Goal: Task Accomplishment & Management: Complete application form

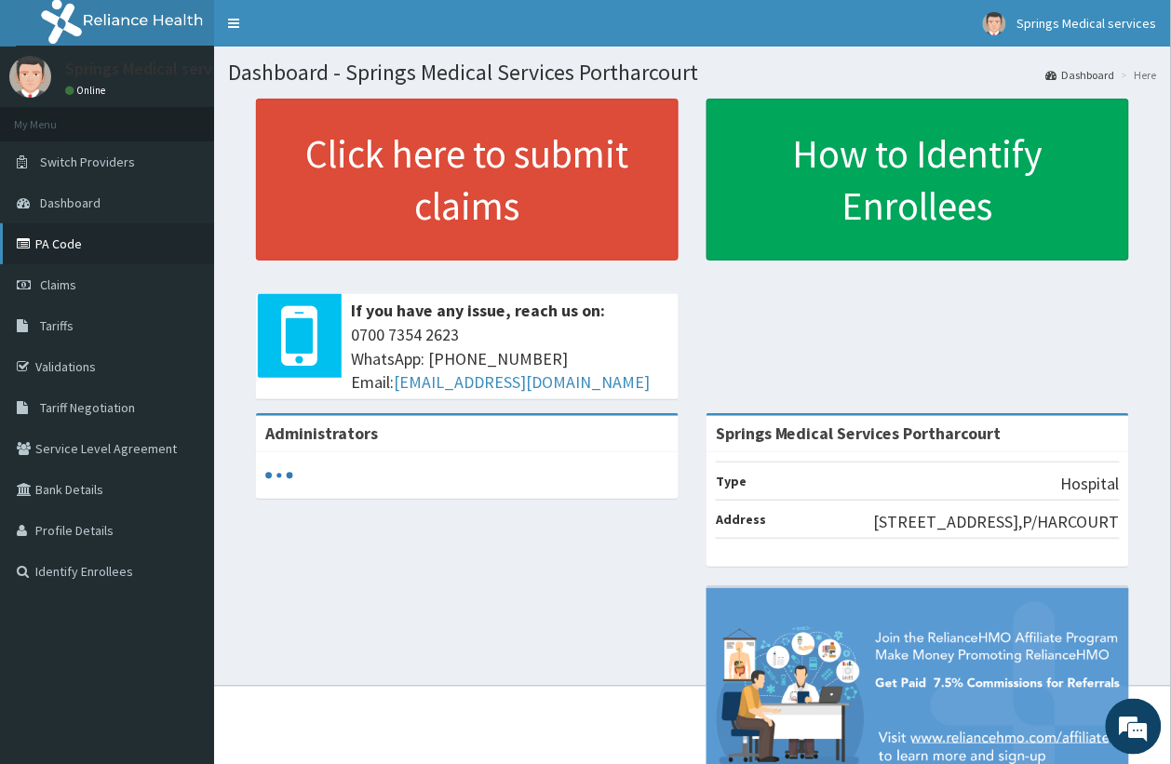
click at [87, 251] on link "PA Code" at bounding box center [107, 243] width 214 height 41
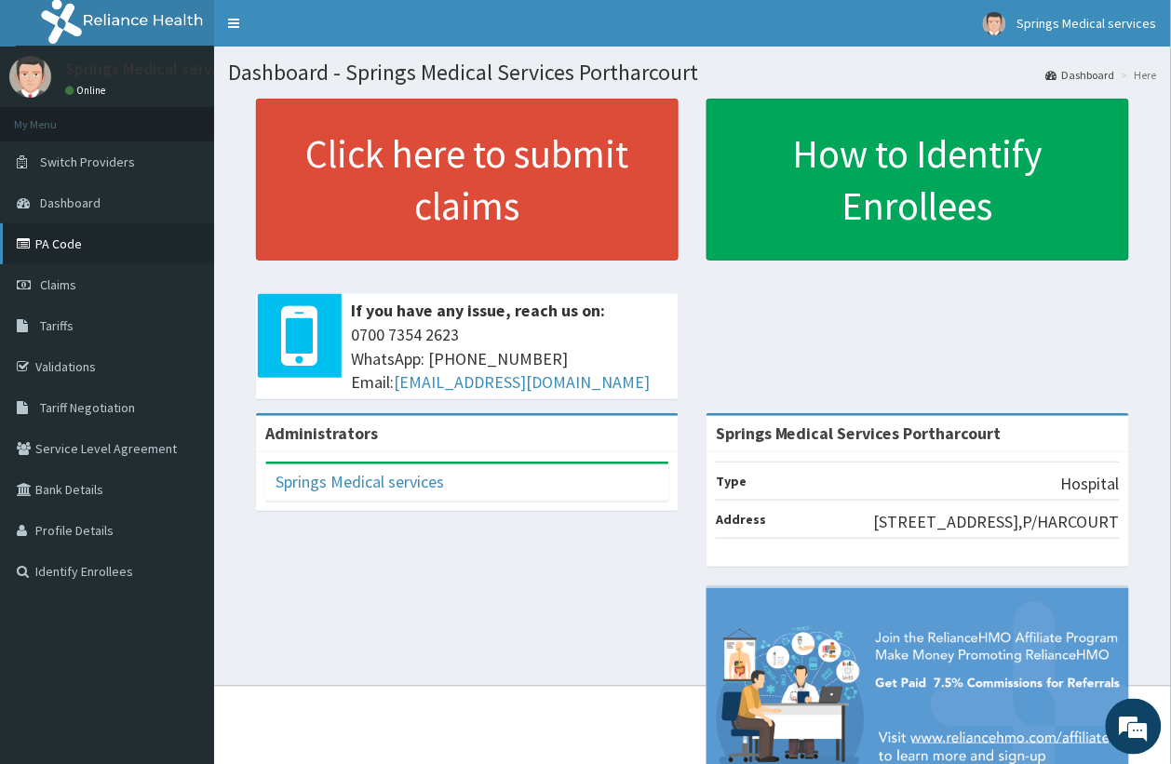
click at [68, 240] on link "PA Code" at bounding box center [107, 243] width 214 height 41
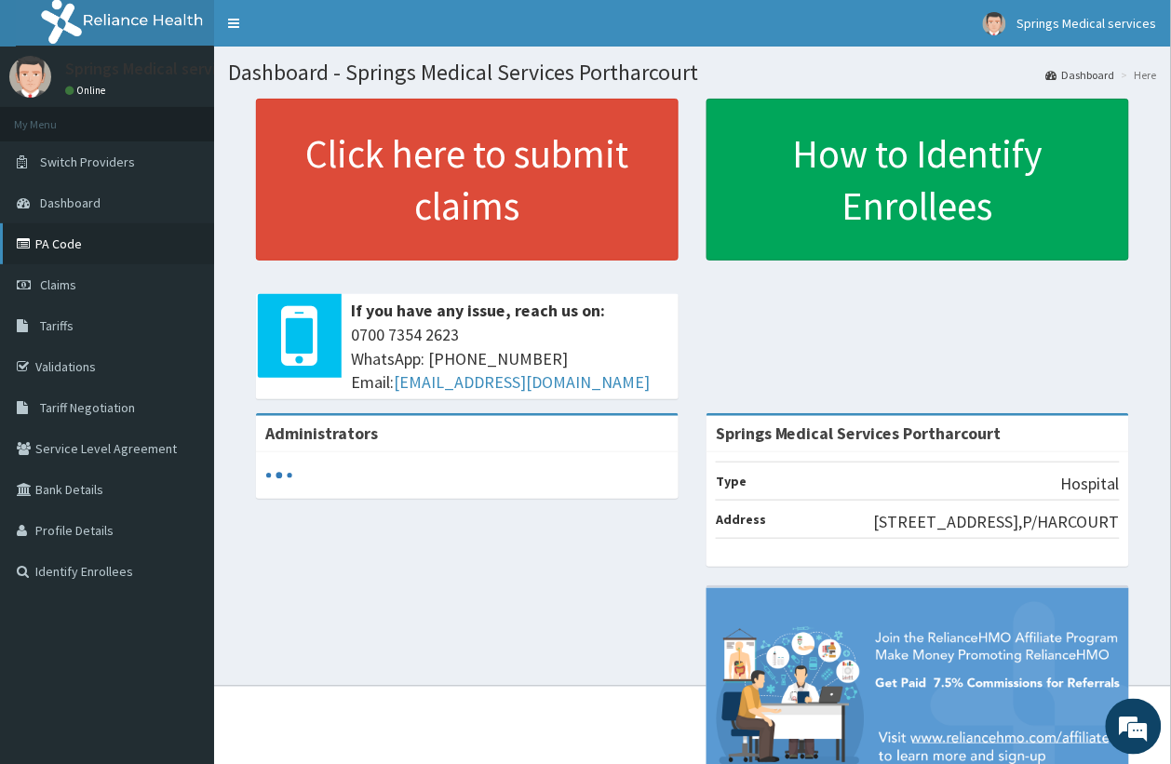
click at [56, 236] on link "PA Code" at bounding box center [107, 243] width 214 height 41
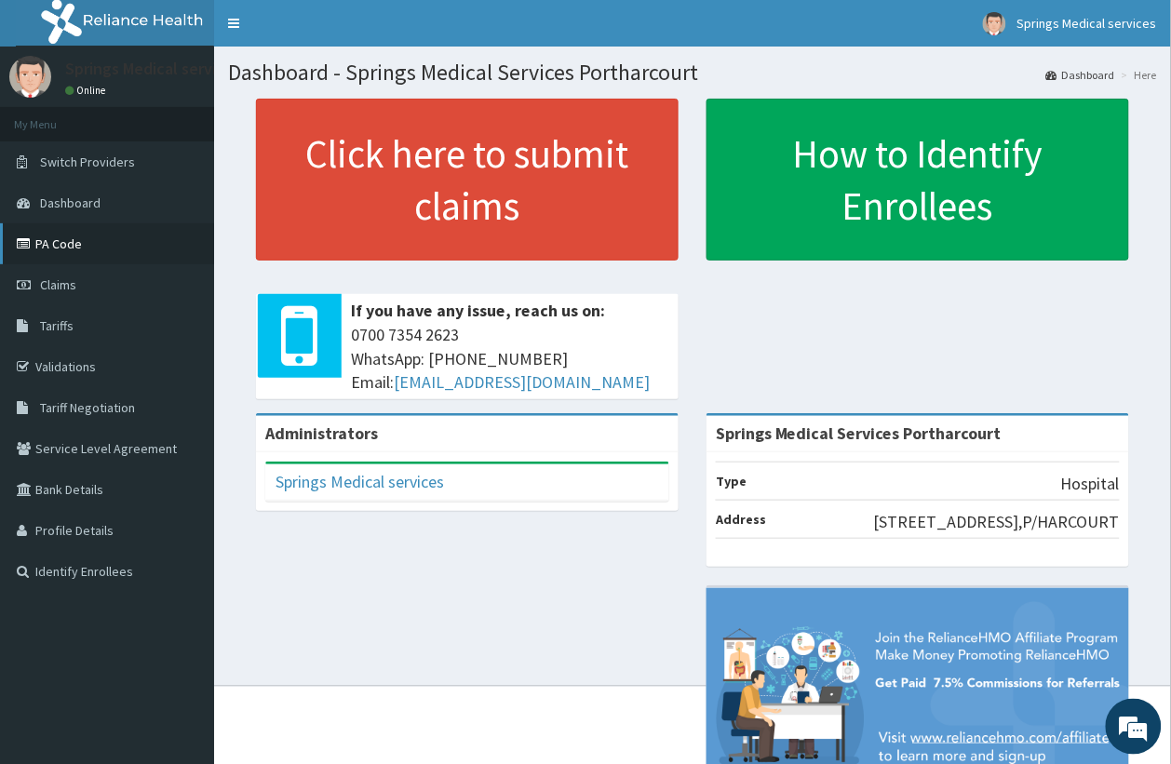
click at [82, 244] on link "PA Code" at bounding box center [107, 243] width 214 height 41
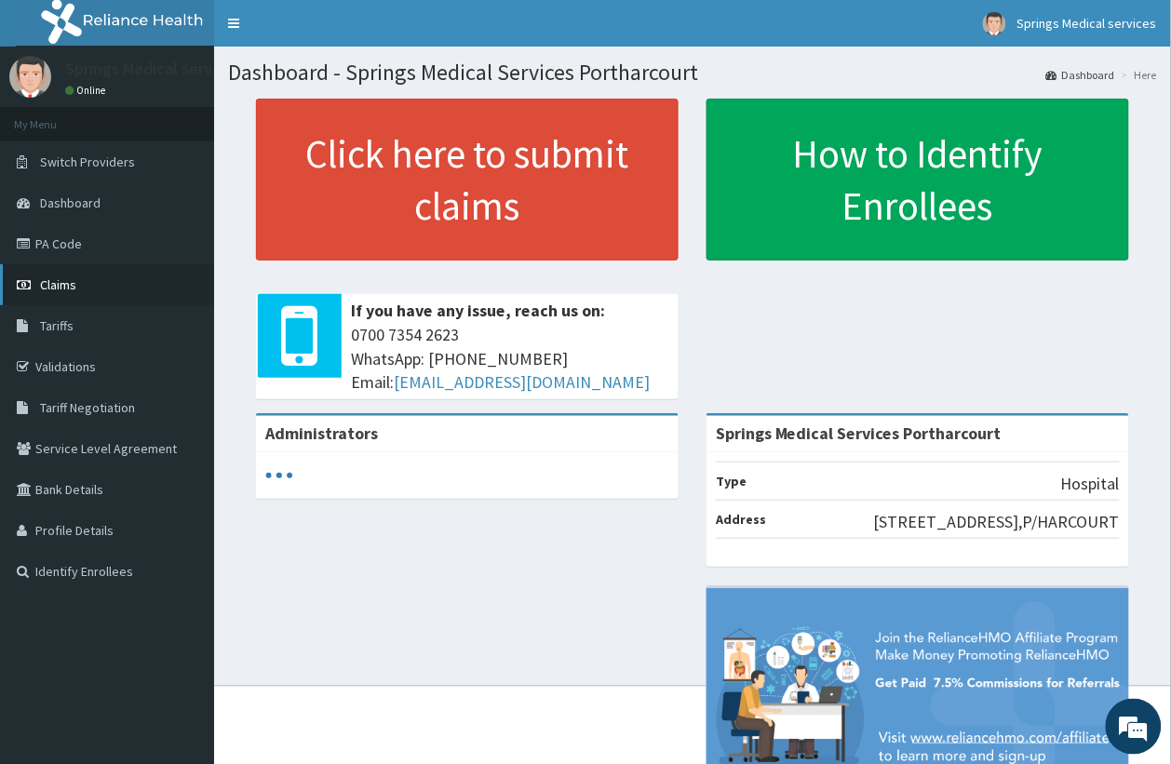
click at [67, 291] on span "Claims" at bounding box center [58, 284] width 36 height 17
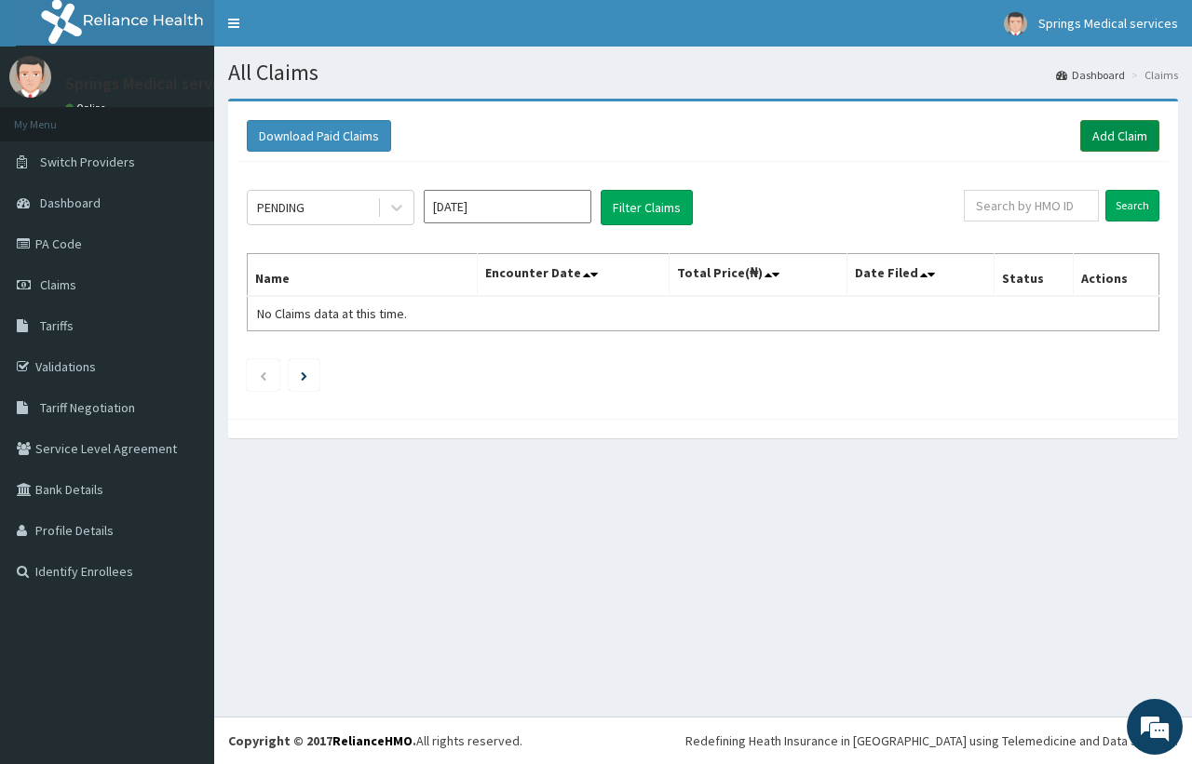
click at [1124, 131] on link "Add Claim" at bounding box center [1119, 136] width 79 height 32
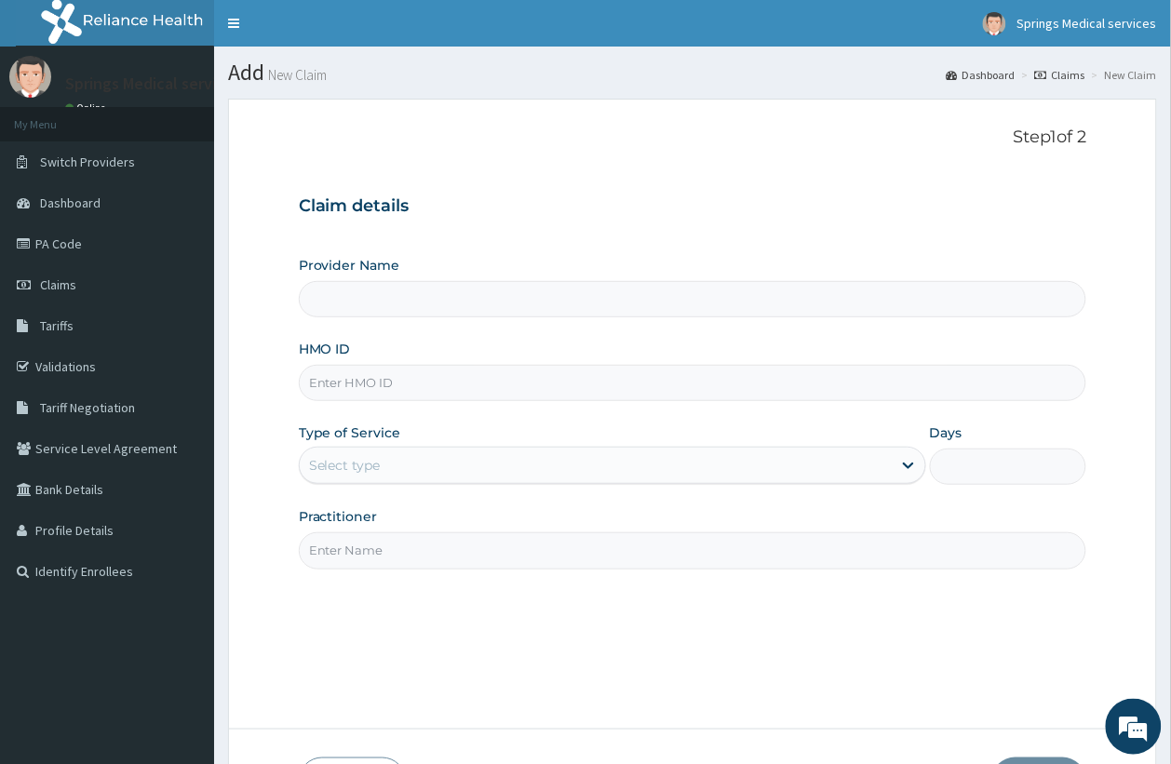
click at [363, 384] on input "HMO ID" at bounding box center [693, 383] width 788 height 36
paste input "MPP/10088/A"
type input "MPP/10088/A"
click at [364, 478] on div "Select type" at bounding box center [596, 466] width 592 height 30
type input "Springs Medical Services Portharcourt"
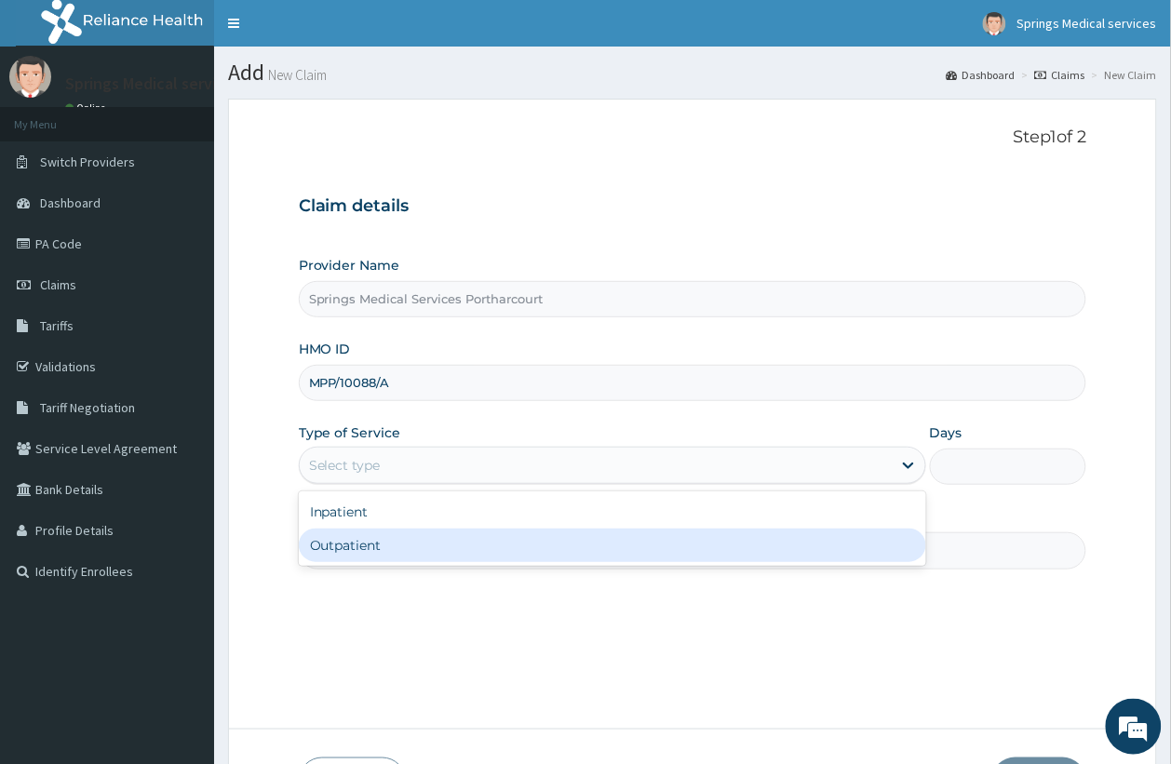
click at [380, 550] on div "Outpatient" at bounding box center [612, 546] width 627 height 34
type input "1"
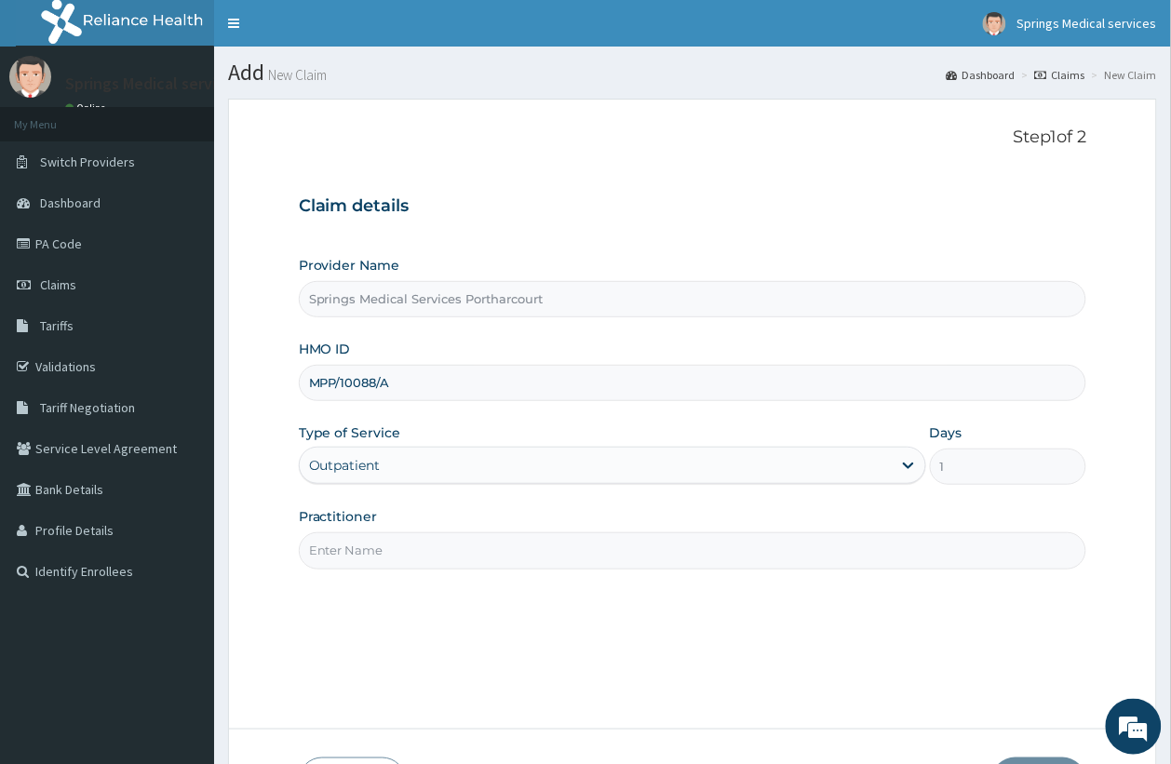
click at [477, 549] on input "Practitioner" at bounding box center [693, 550] width 788 height 36
type input "Tony"
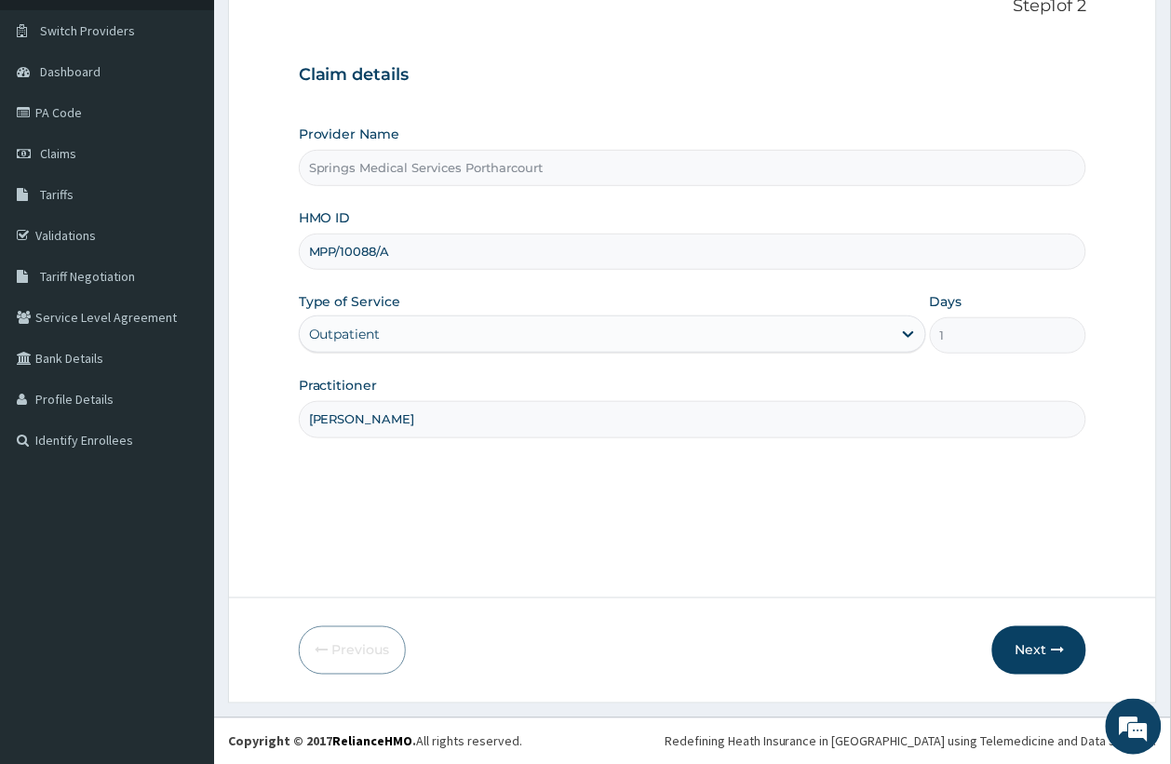
scroll to position [132, 0]
click at [1048, 652] on button "Next" at bounding box center [1039, 650] width 94 height 48
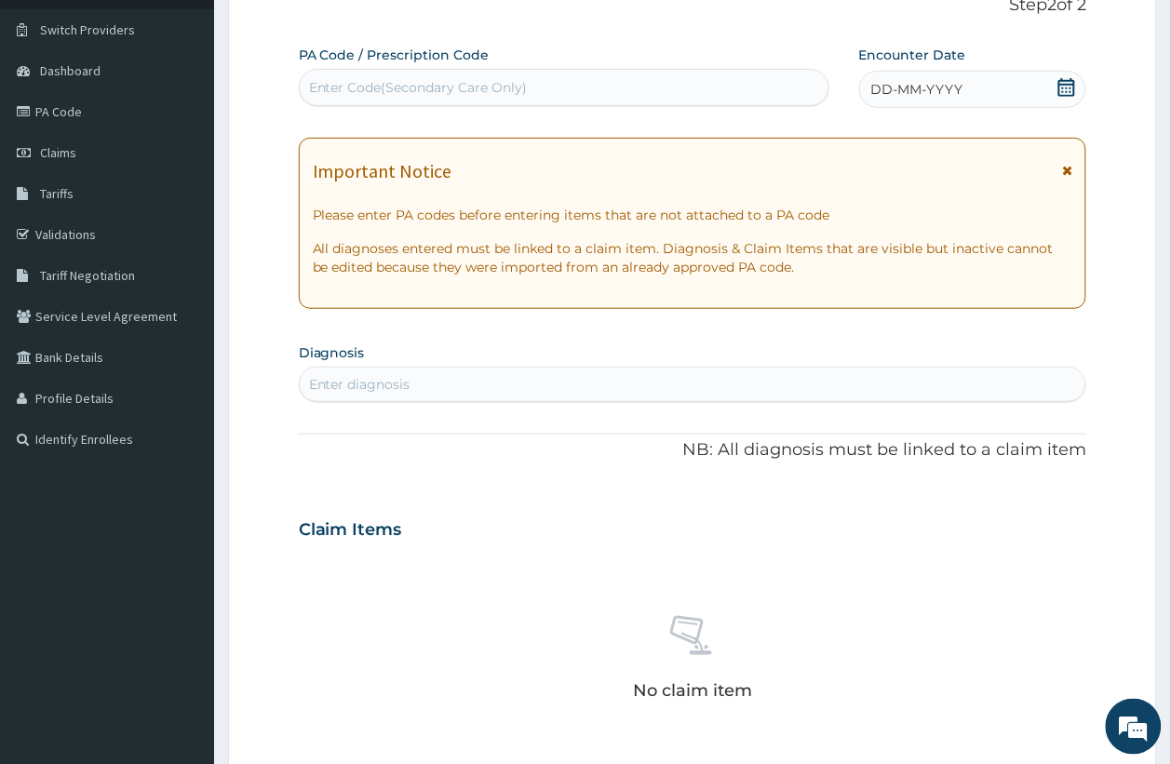
scroll to position [0, 0]
click at [374, 93] on div "Enter Code(Secondary Care Only)" at bounding box center [418, 87] width 219 height 19
paste input "PA/6ED48A"
type input "PA/6ED48A"
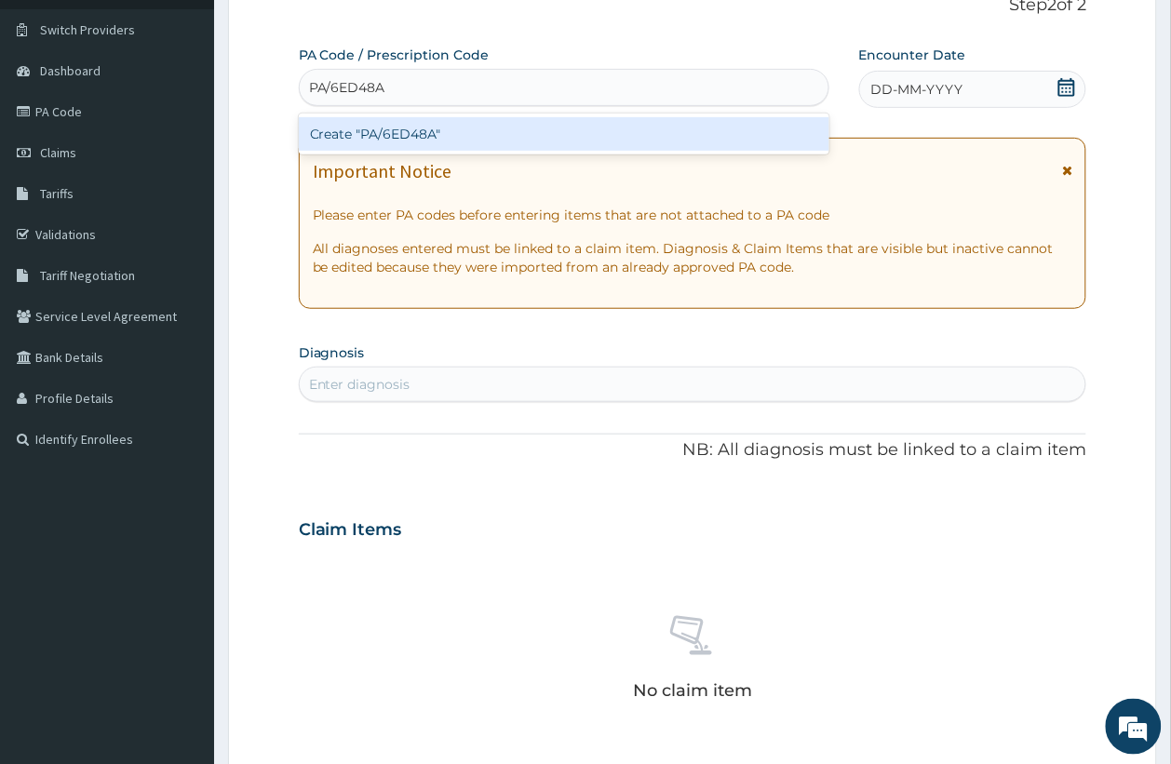
click at [542, 117] on div "Create "PA/6ED48A"" at bounding box center [564, 134] width 531 height 34
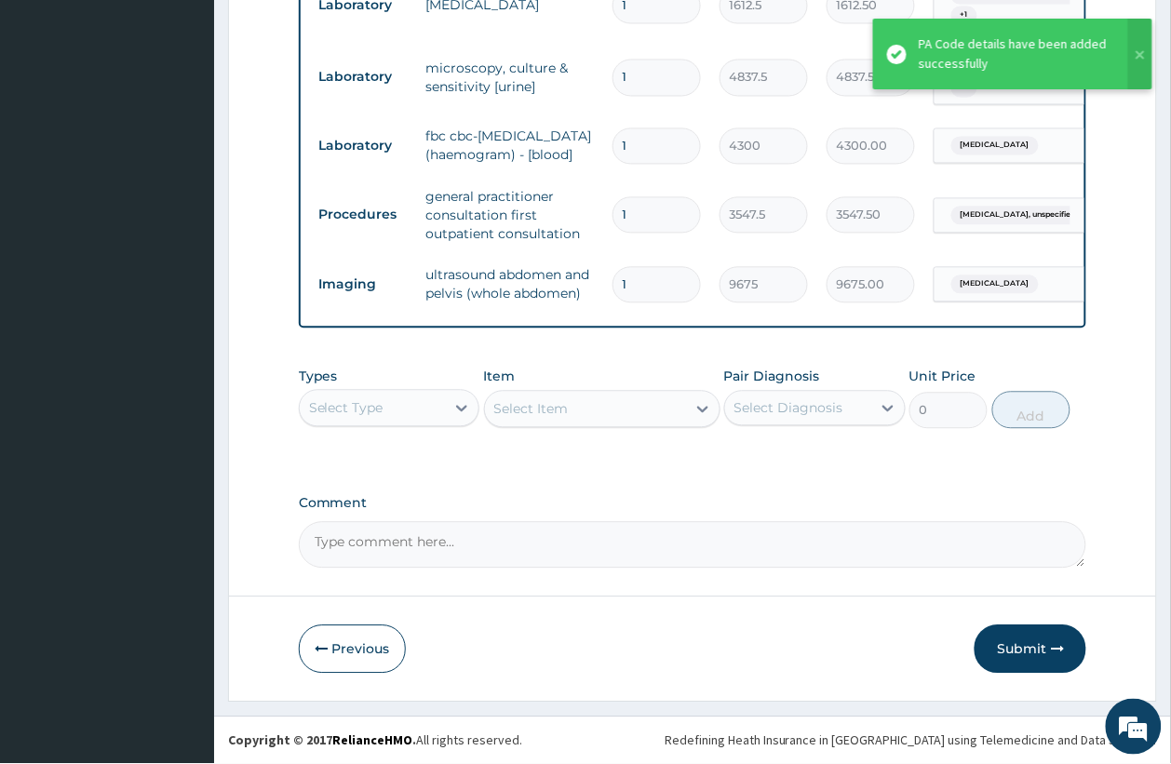
scroll to position [802, 0]
click at [1029, 656] on button "Submit" at bounding box center [1031, 650] width 112 height 48
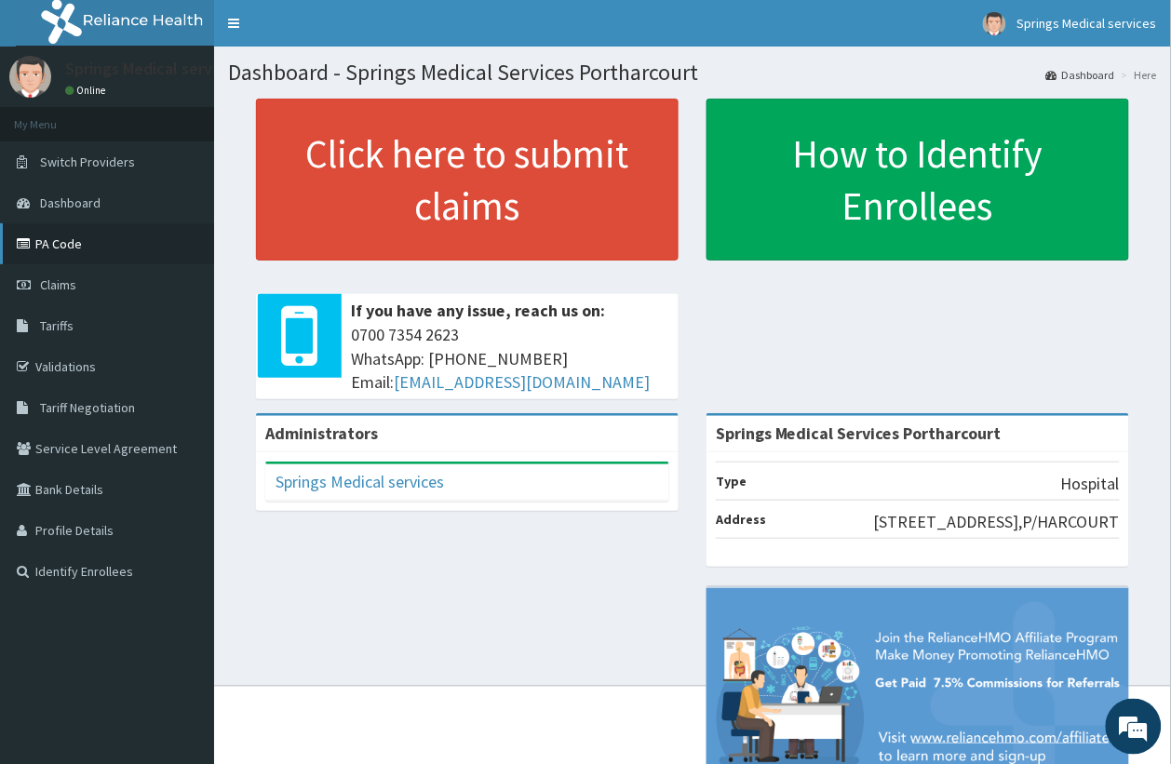
click at [65, 245] on link "PA Code" at bounding box center [107, 243] width 214 height 41
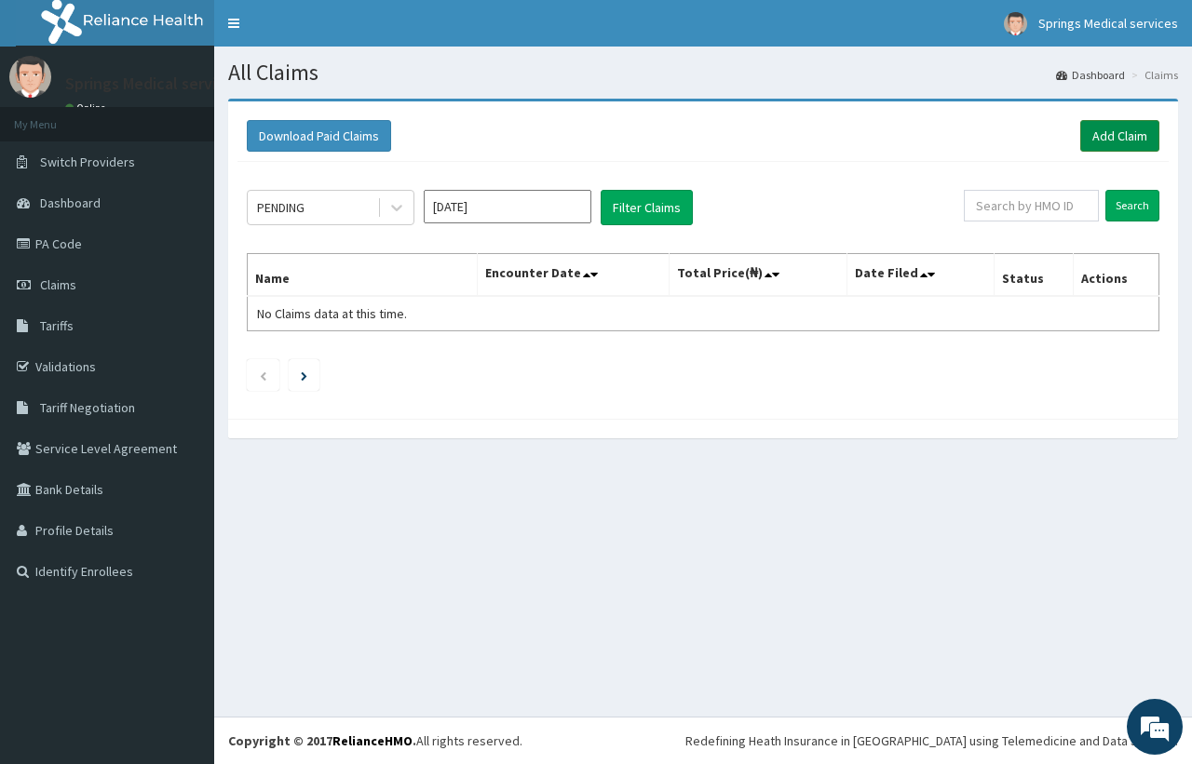
click at [1119, 138] on link "Add Claim" at bounding box center [1119, 136] width 79 height 32
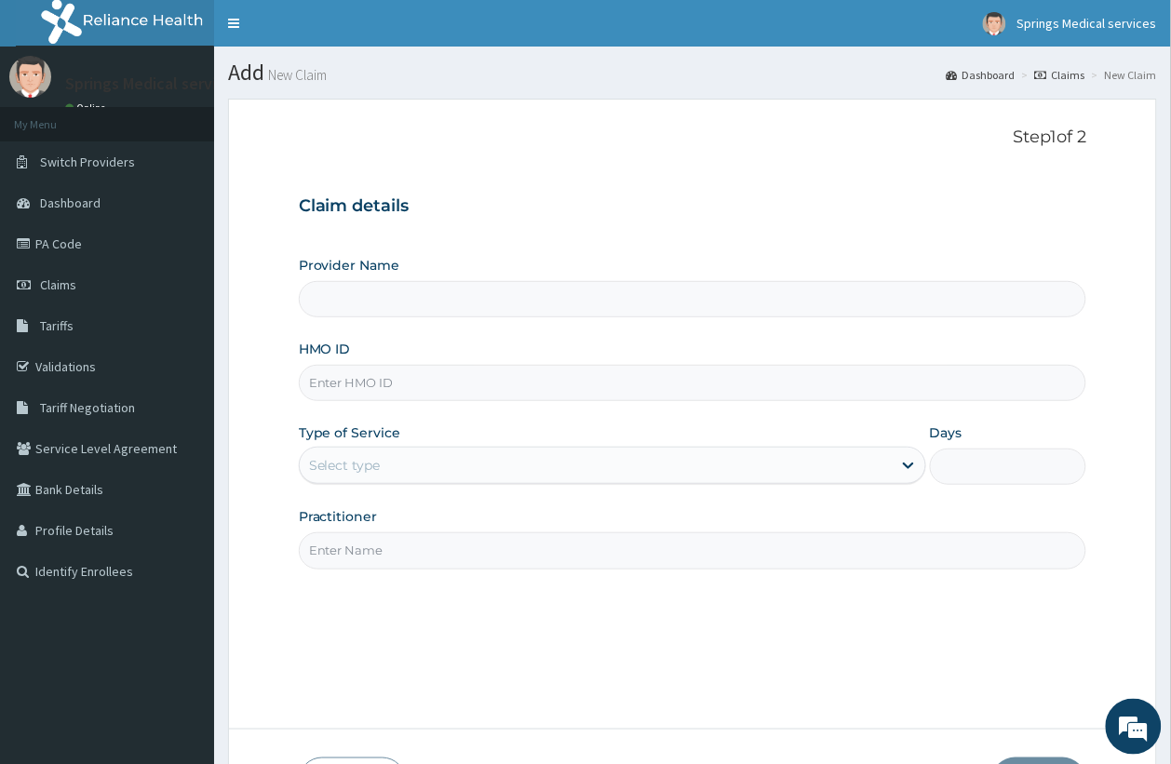
click at [373, 389] on input "HMO ID" at bounding box center [693, 383] width 788 height 36
paste input "USL/10411/B"
type input "USL/10411/B"
click at [377, 457] on div "Select type" at bounding box center [345, 465] width 72 height 19
click at [453, 463] on div "Select type" at bounding box center [596, 466] width 592 height 30
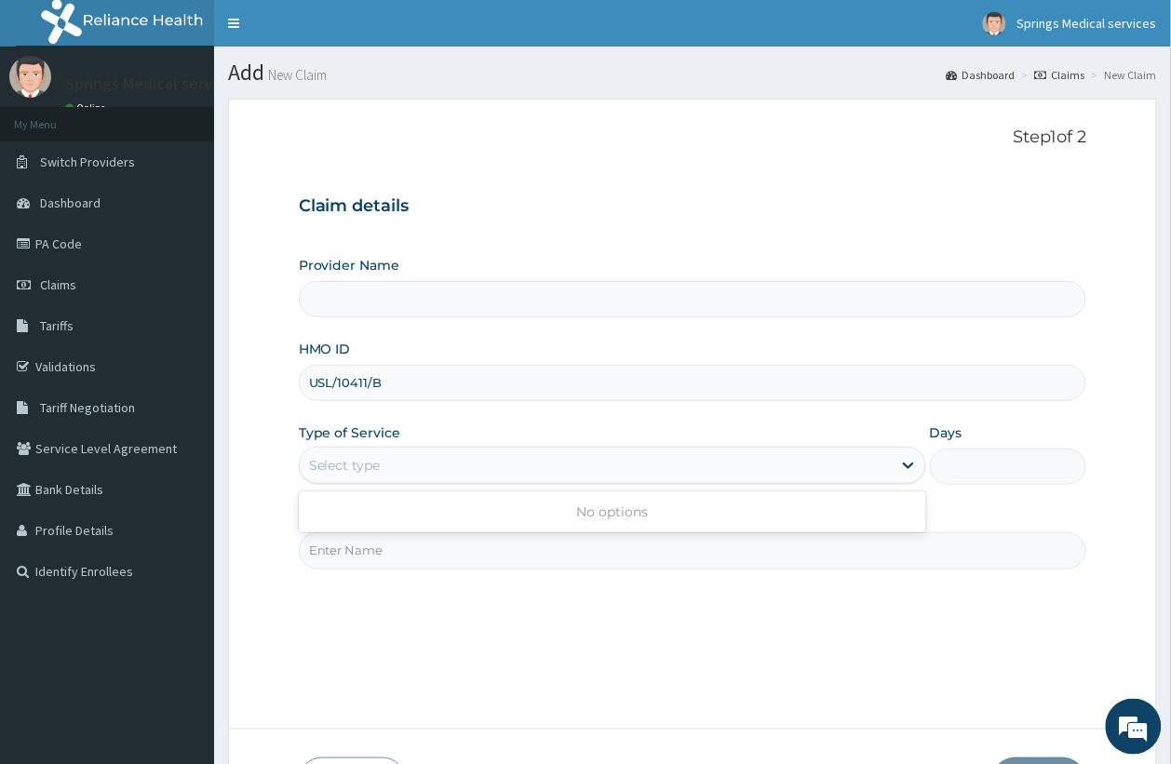
click at [451, 465] on div "Select type" at bounding box center [596, 466] width 592 height 30
click at [467, 466] on div "Select type" at bounding box center [596, 466] width 592 height 30
click at [67, 280] on span "Claims" at bounding box center [58, 284] width 36 height 17
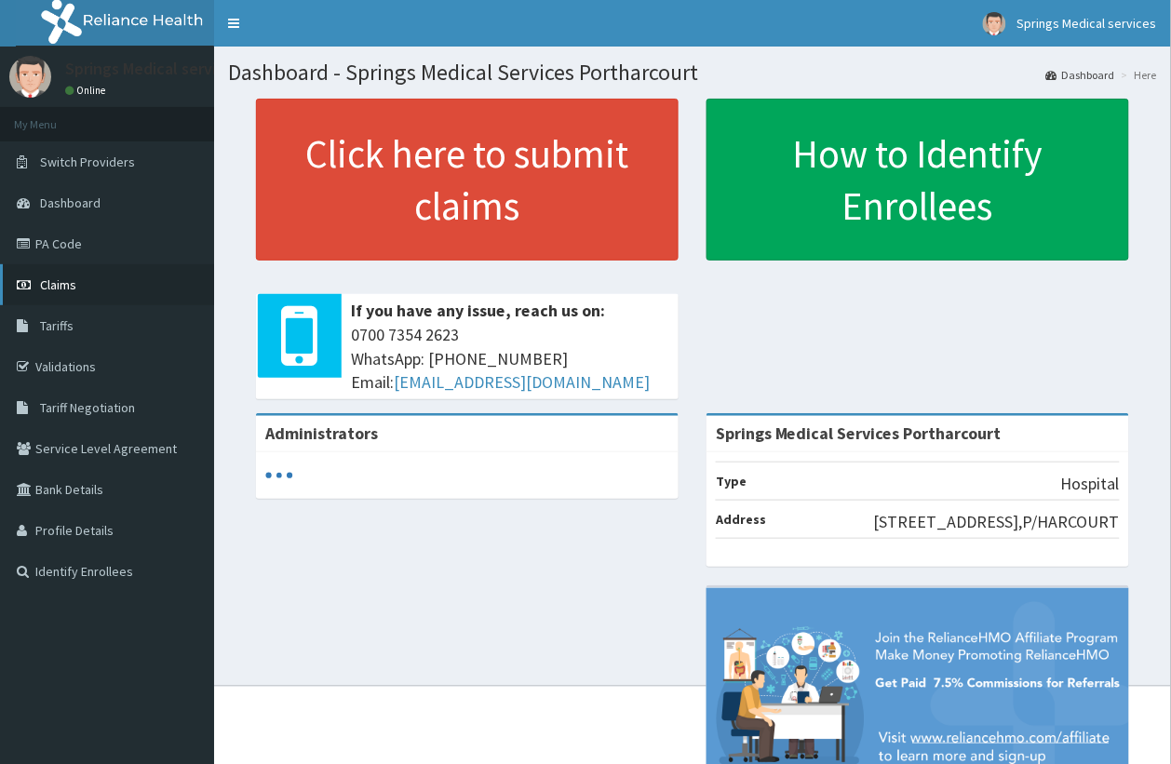
click at [80, 280] on link "Claims" at bounding box center [107, 284] width 214 height 41
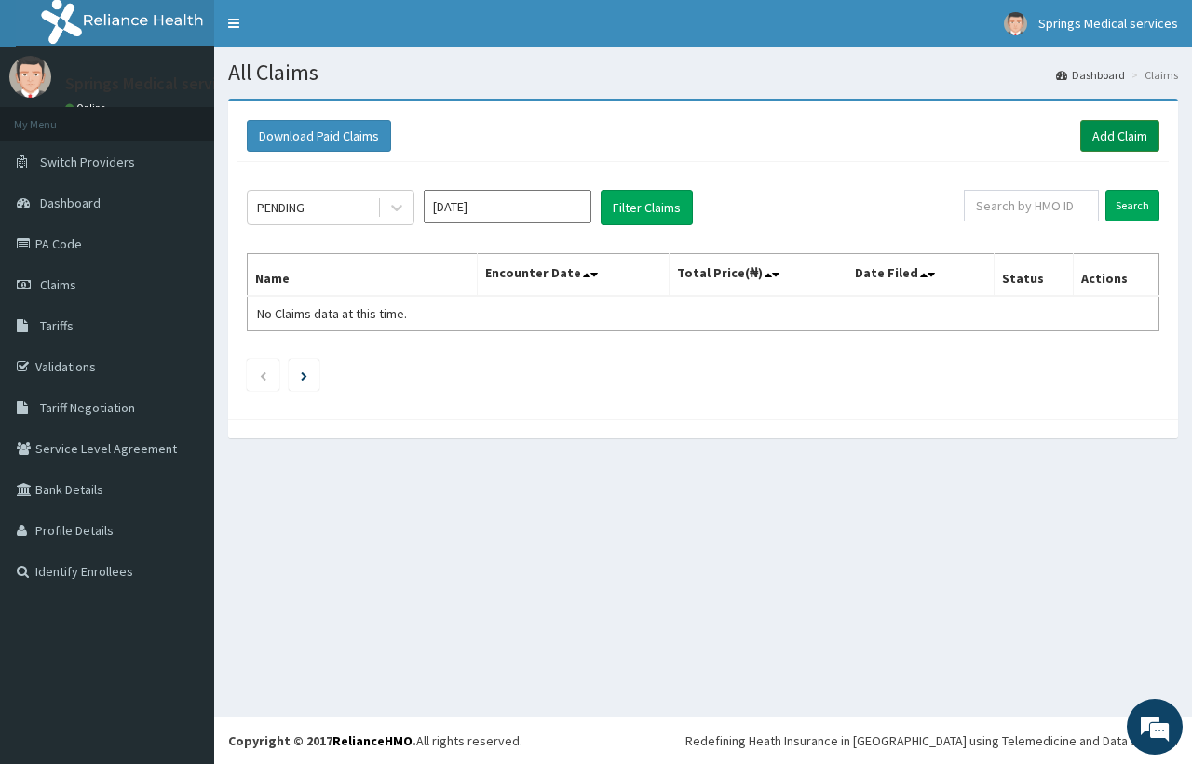
click at [1110, 131] on link "Add Claim" at bounding box center [1119, 136] width 79 height 32
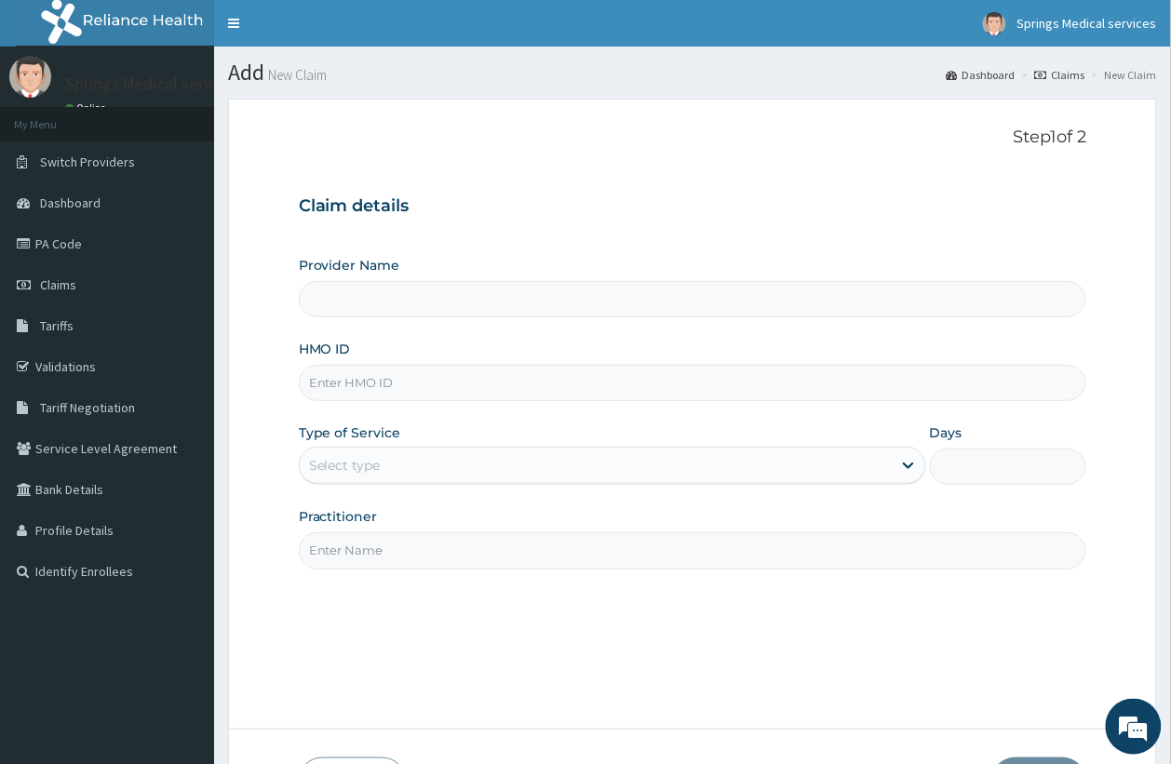
click at [429, 393] on input "HMO ID" at bounding box center [693, 383] width 788 height 36
paste input "USL/10411/B"
type input "USL/10411/B"
type input "Springs Medical Services Portharcourt"
type input "USL/10411/B"
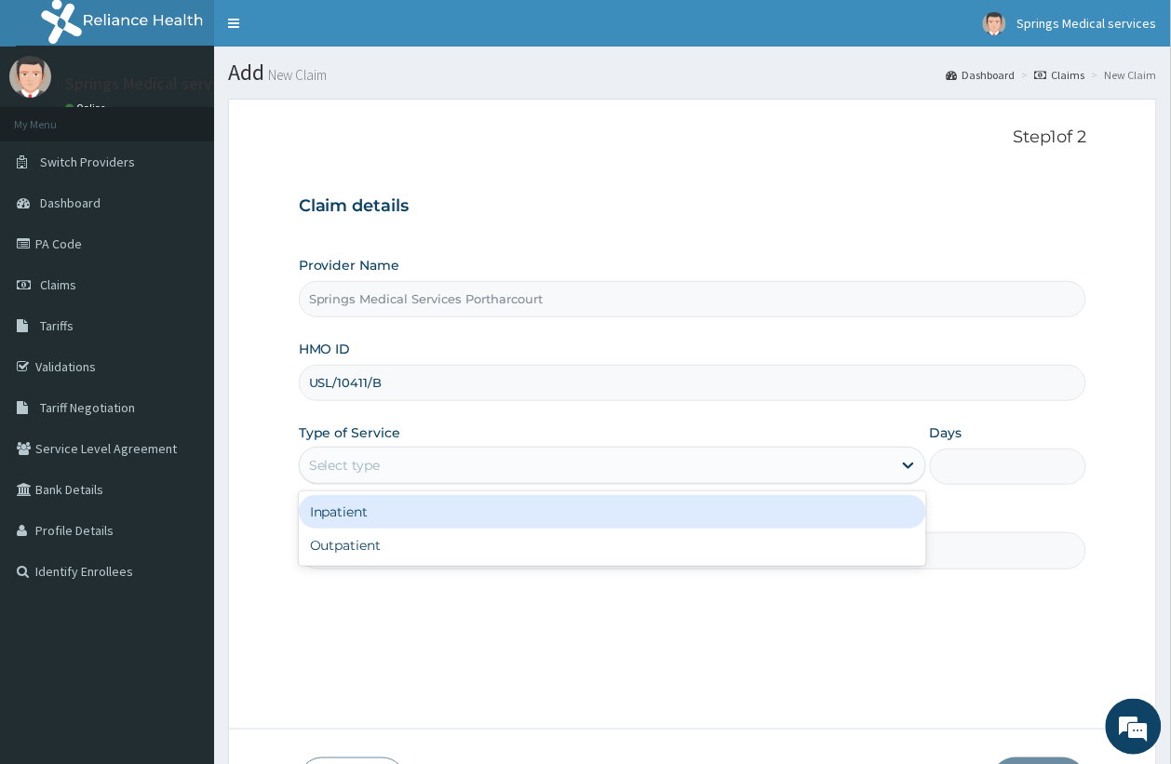
click at [344, 467] on div "Select type" at bounding box center [345, 465] width 72 height 19
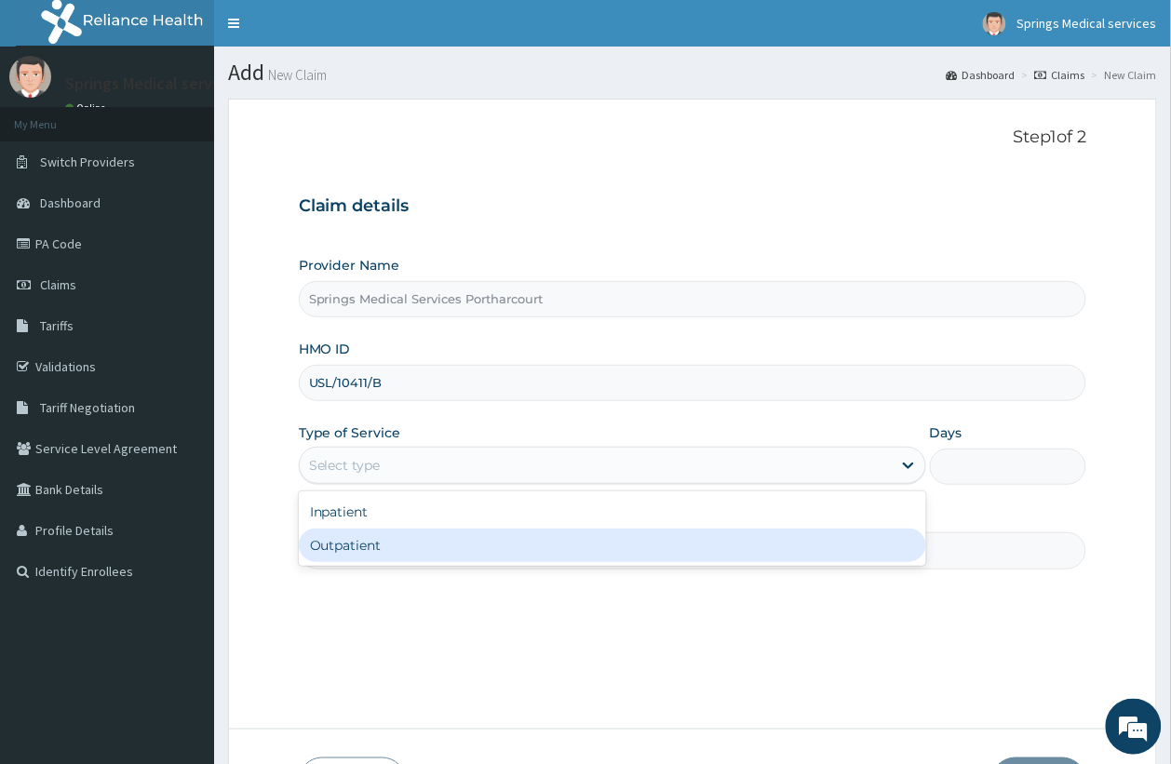
click at [372, 542] on div "Outpatient" at bounding box center [612, 546] width 627 height 34
type input "1"
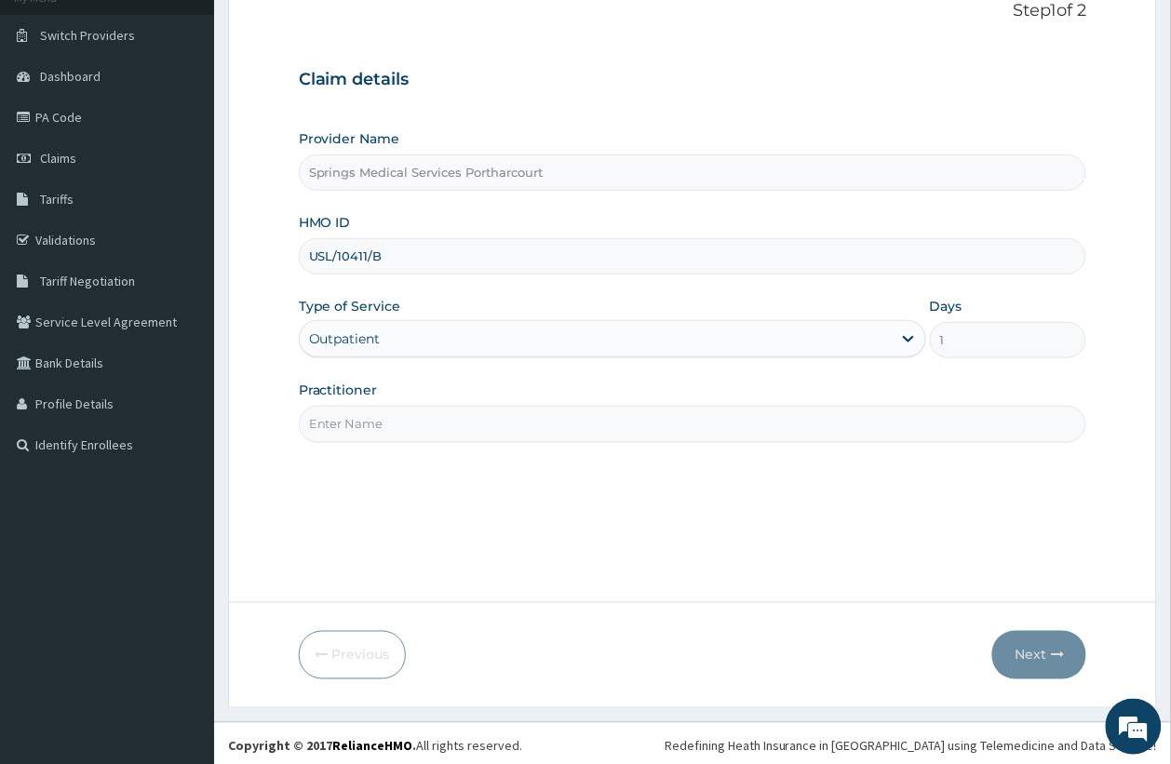
scroll to position [132, 0]
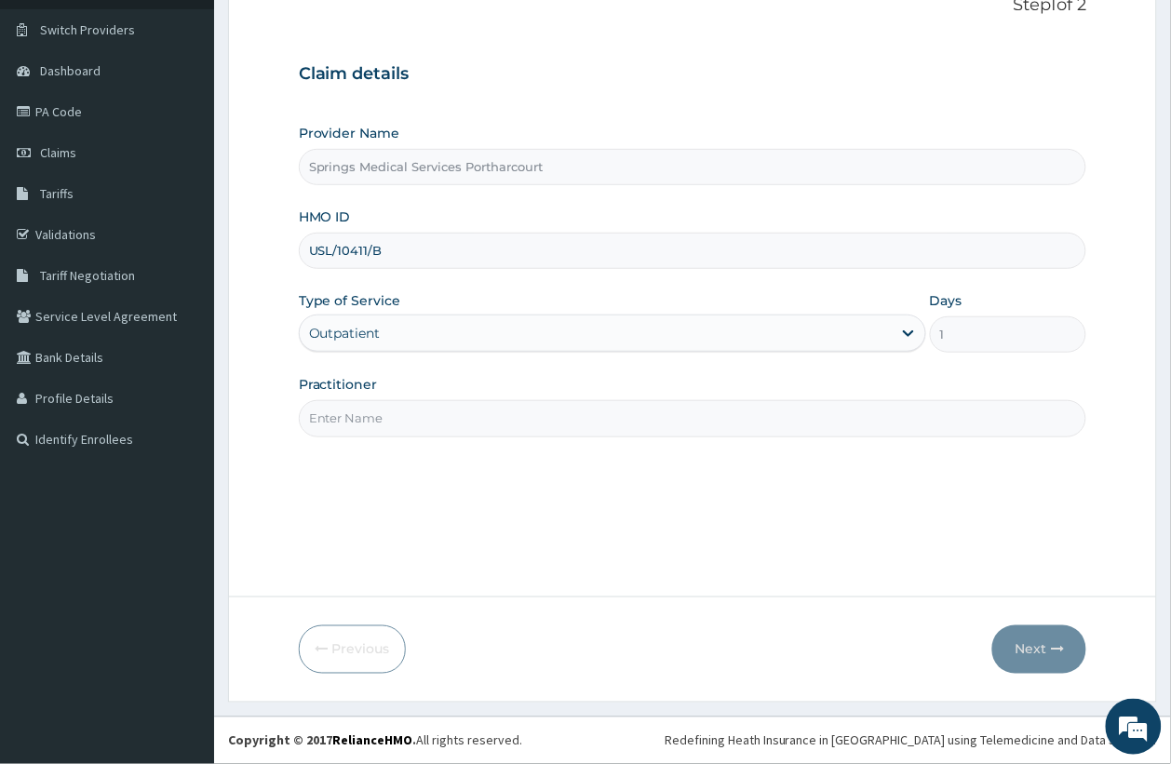
click at [526, 419] on input "Practitioner" at bounding box center [693, 418] width 788 height 36
type input "Tony"
click at [1022, 645] on button "Next" at bounding box center [1039, 650] width 94 height 48
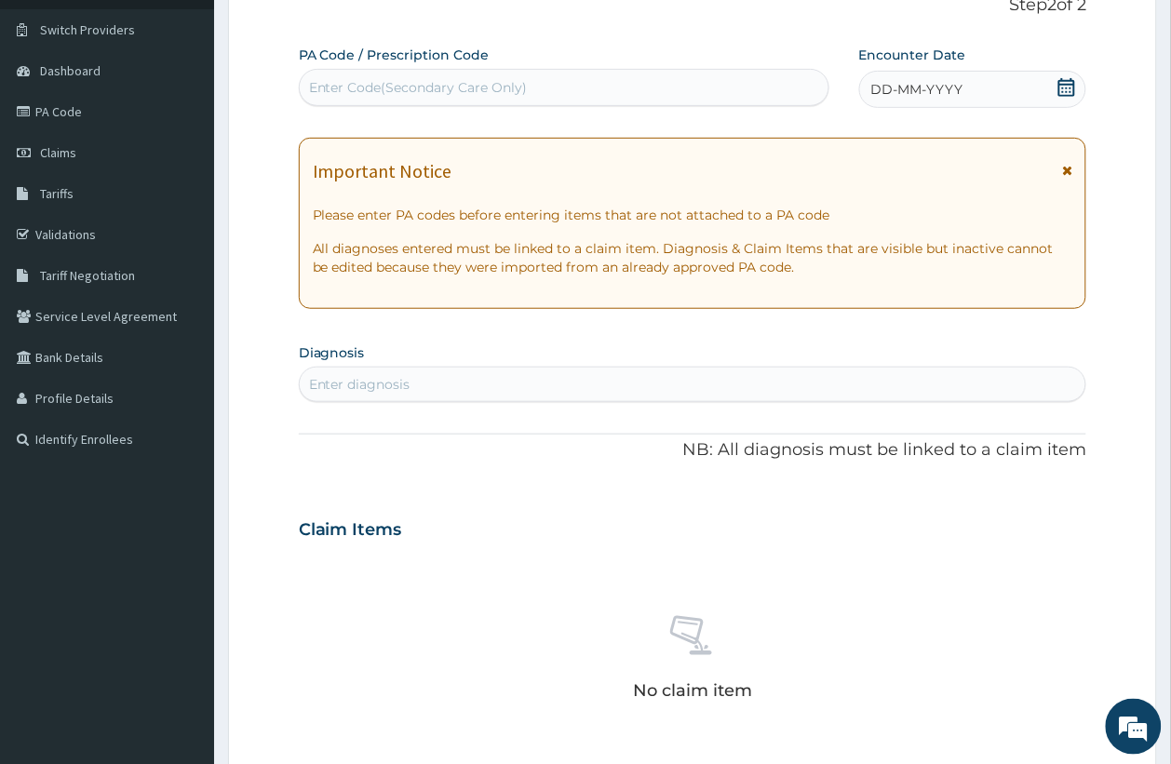
scroll to position [0, 0]
click at [387, 76] on div "Enter Code(Secondary Care Only)" at bounding box center [564, 88] width 529 height 30
paste input "PA/8BBCBA"
type input "PA/8BBCBA"
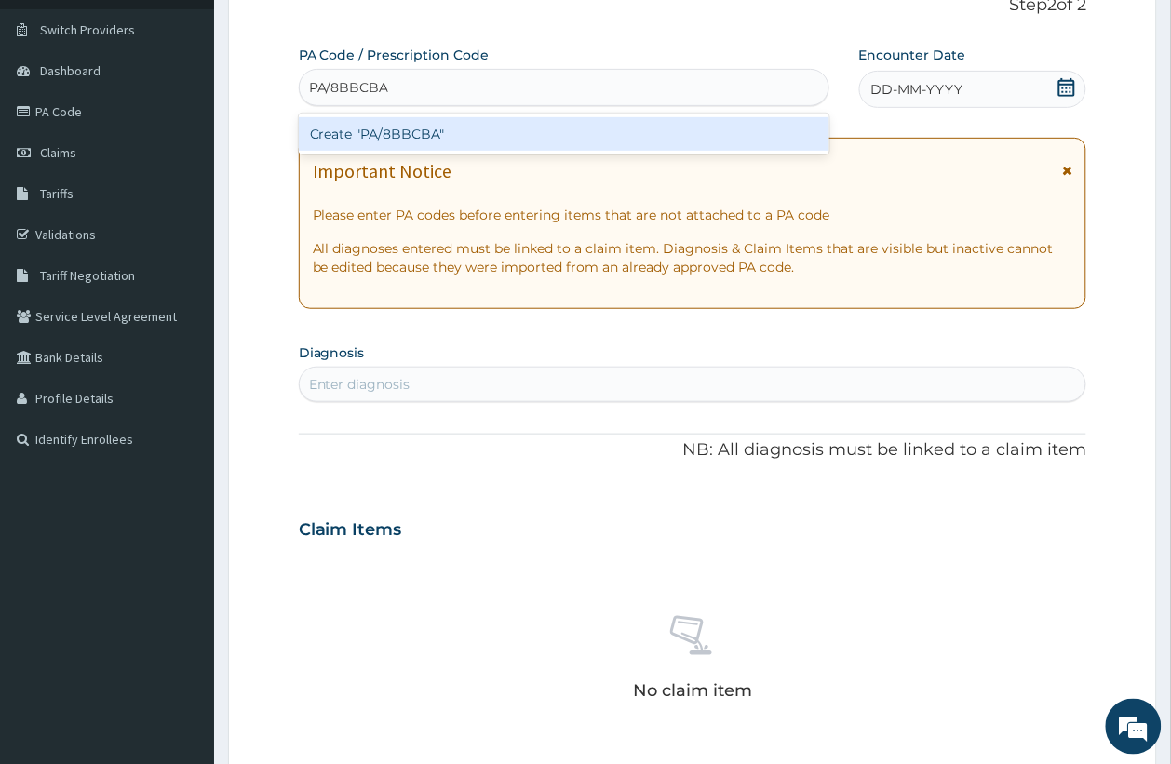
click at [424, 133] on div "Create "PA/8BBCBA"" at bounding box center [564, 134] width 531 height 34
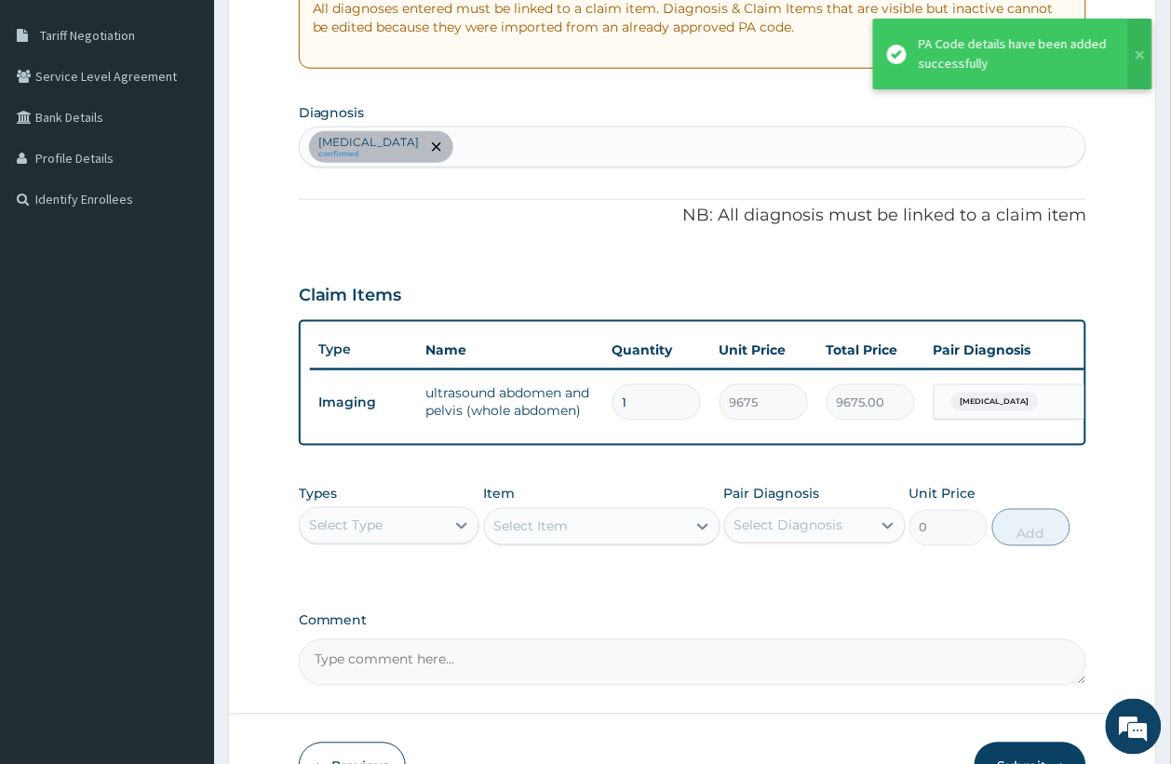
scroll to position [508, 0]
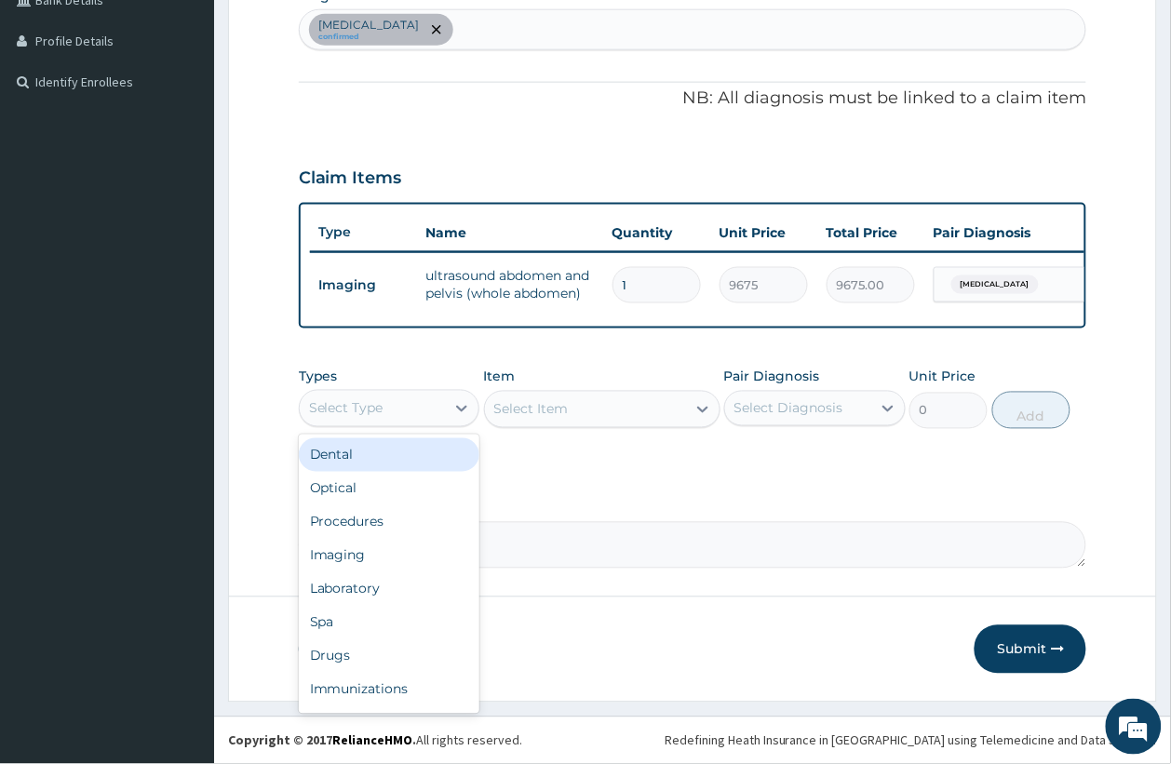
click at [397, 408] on div "Select Type" at bounding box center [373, 409] width 146 height 30
click at [368, 591] on div "Laboratory" at bounding box center [390, 589] width 182 height 34
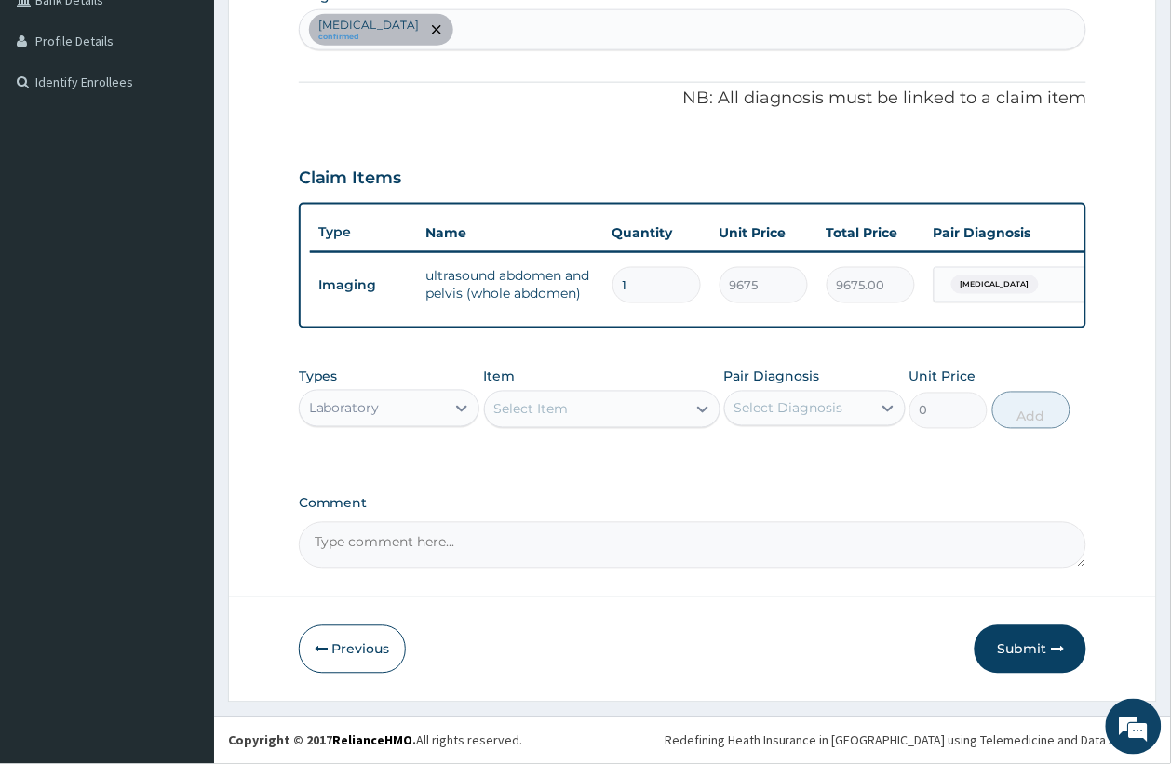
click at [543, 400] on div "Select Item" at bounding box center [531, 409] width 74 height 19
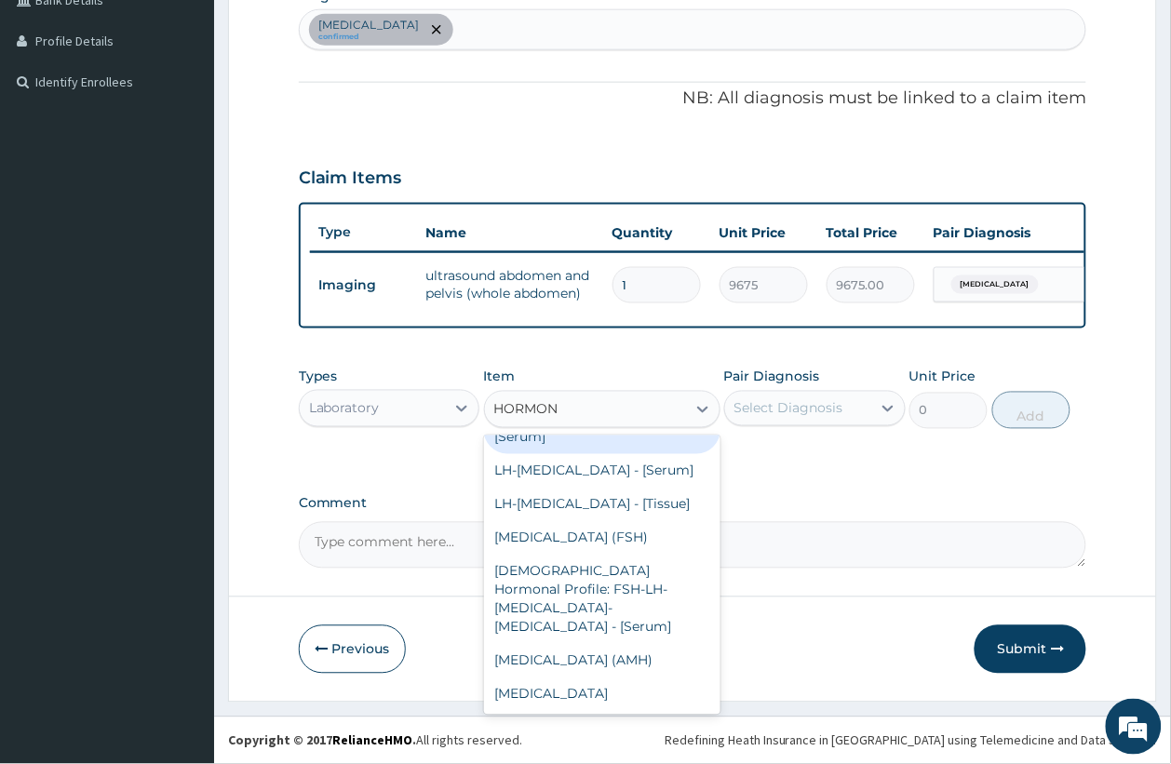
scroll to position [93, 0]
type input "HORMON"
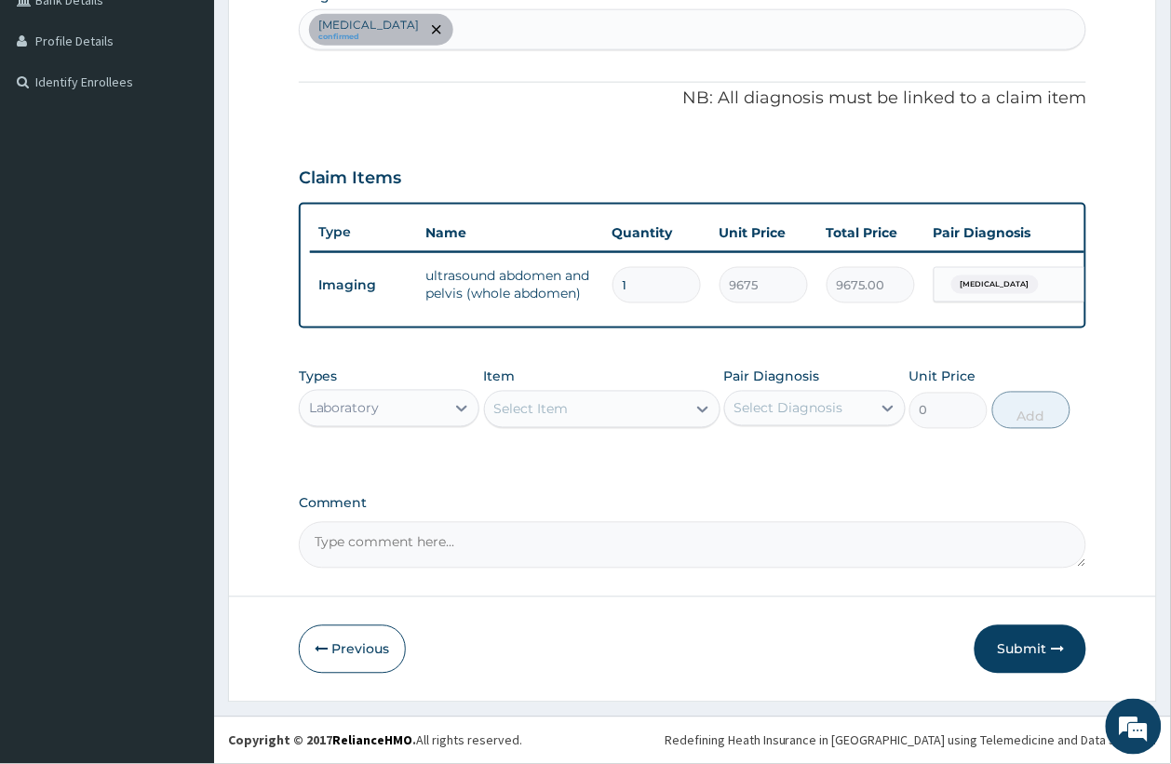
click at [810, 515] on div "Comment" at bounding box center [693, 532] width 788 height 73
click at [1045, 659] on button "Submit" at bounding box center [1031, 650] width 112 height 48
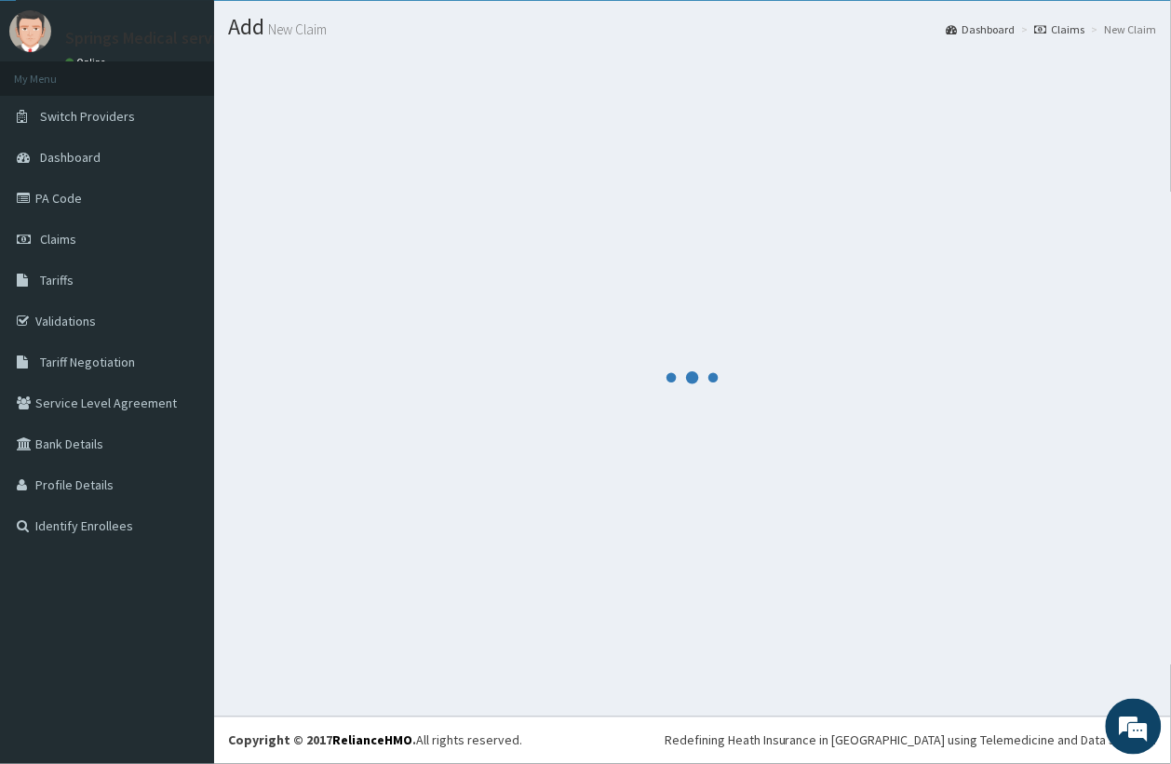
scroll to position [508, 0]
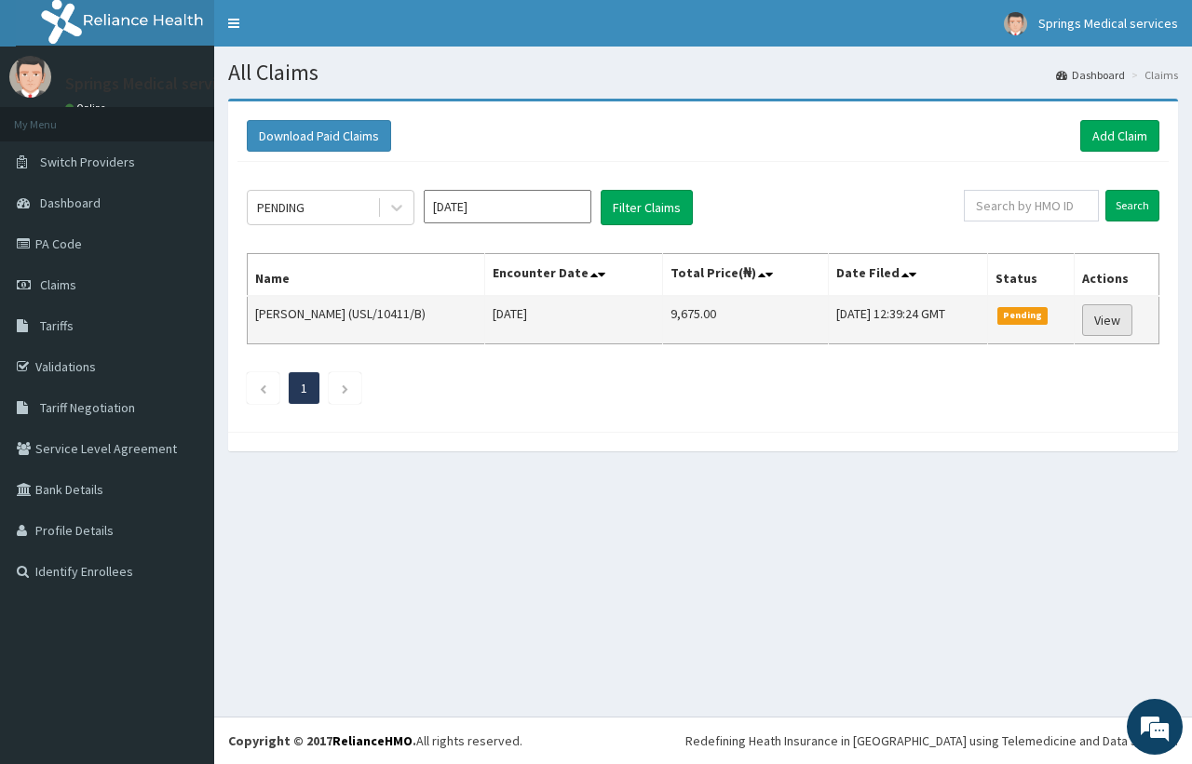
click at [1110, 322] on link "View" at bounding box center [1107, 320] width 50 height 32
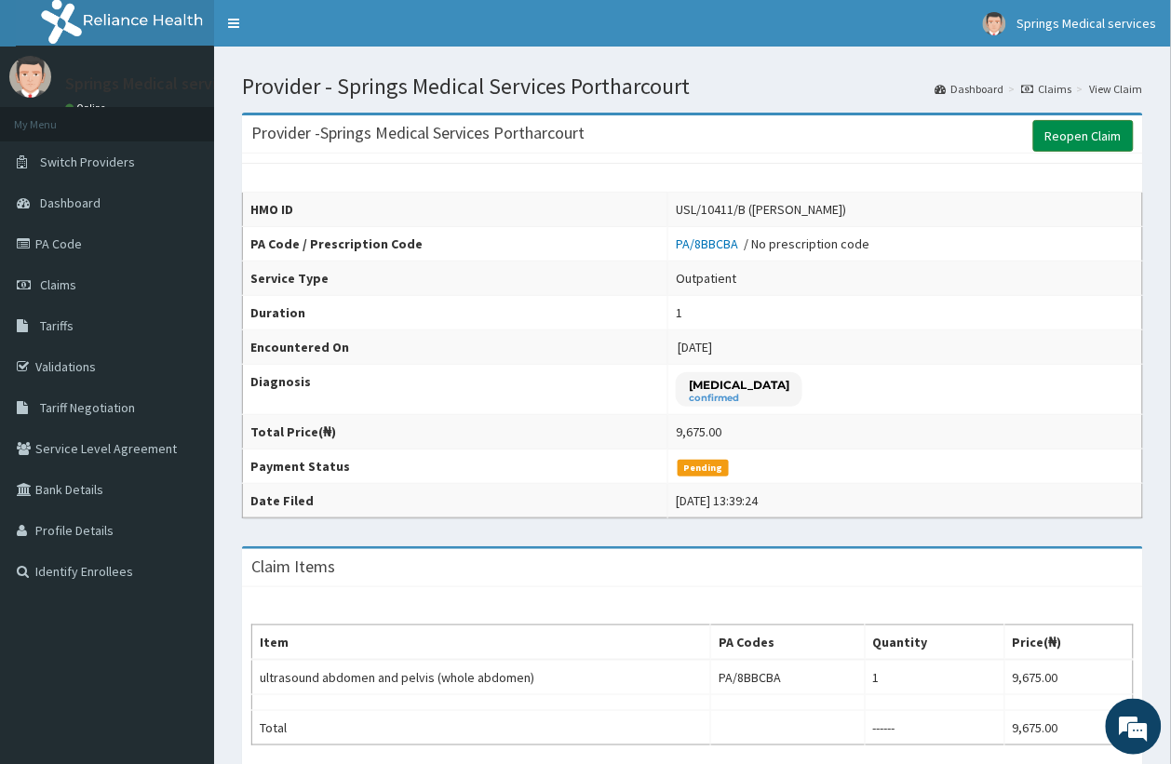
click at [1095, 127] on link "Reopen Claim" at bounding box center [1083, 136] width 101 height 32
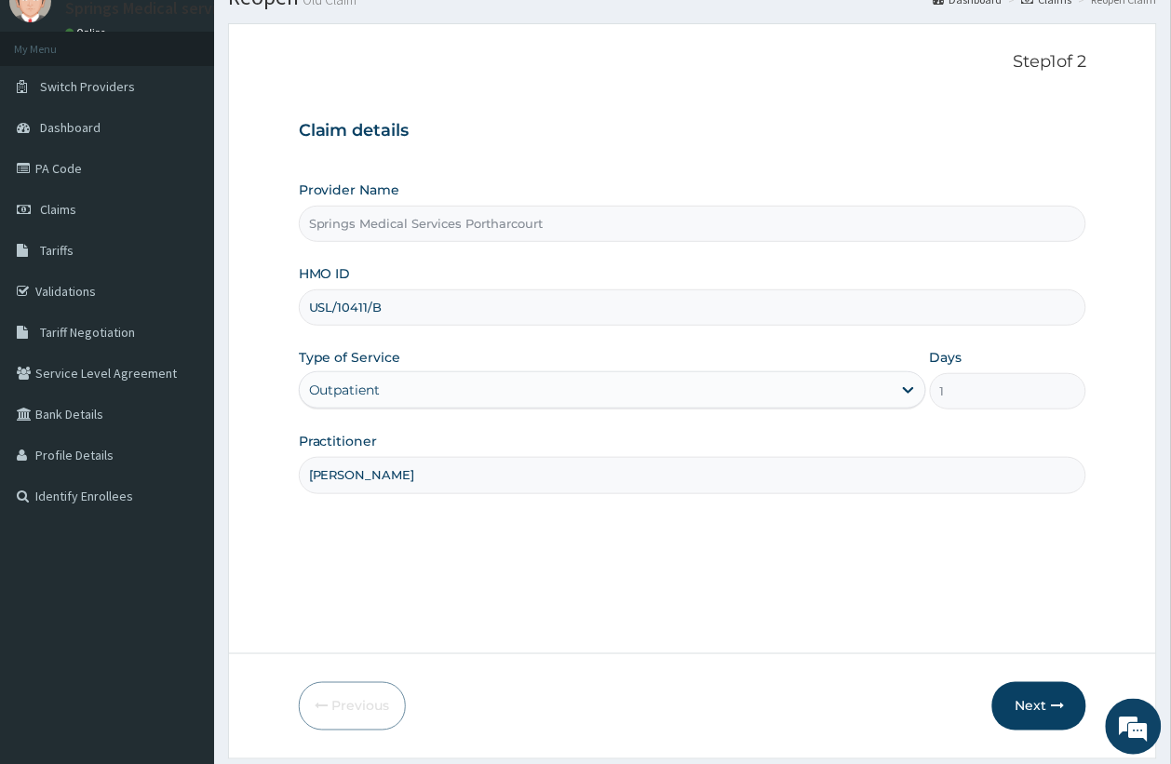
scroll to position [116, 0]
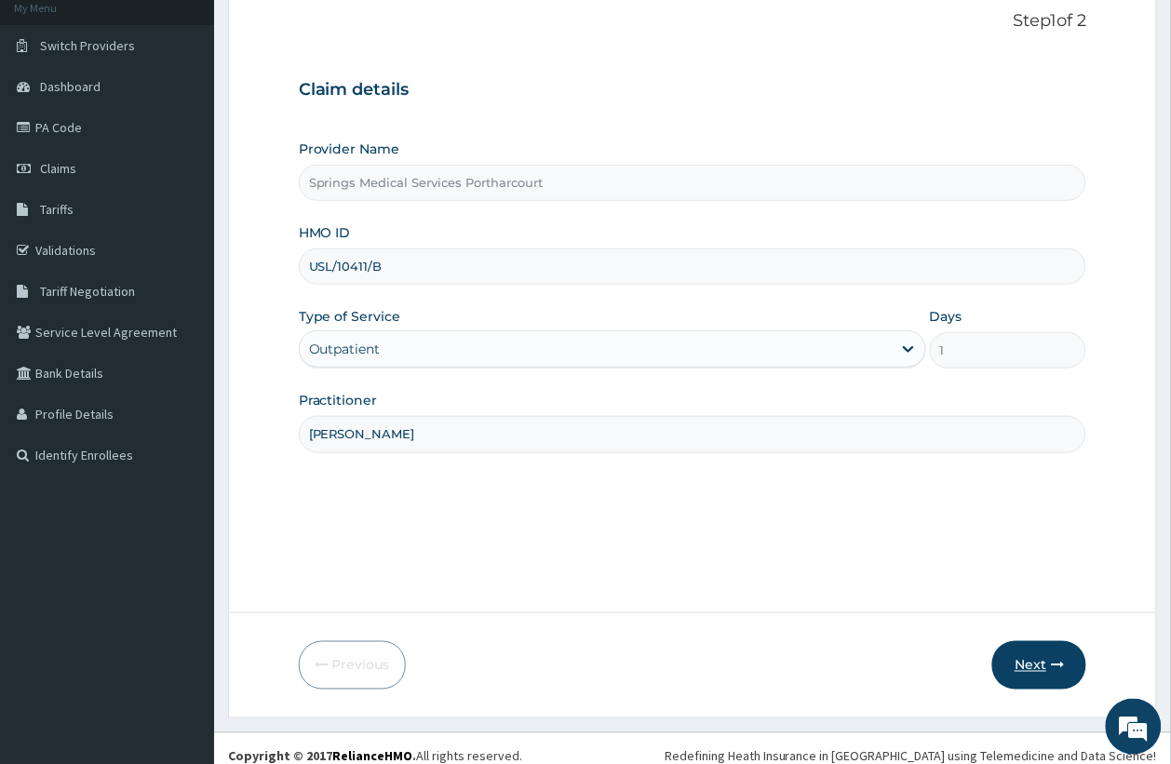
click at [1036, 670] on button "Next" at bounding box center [1039, 665] width 94 height 48
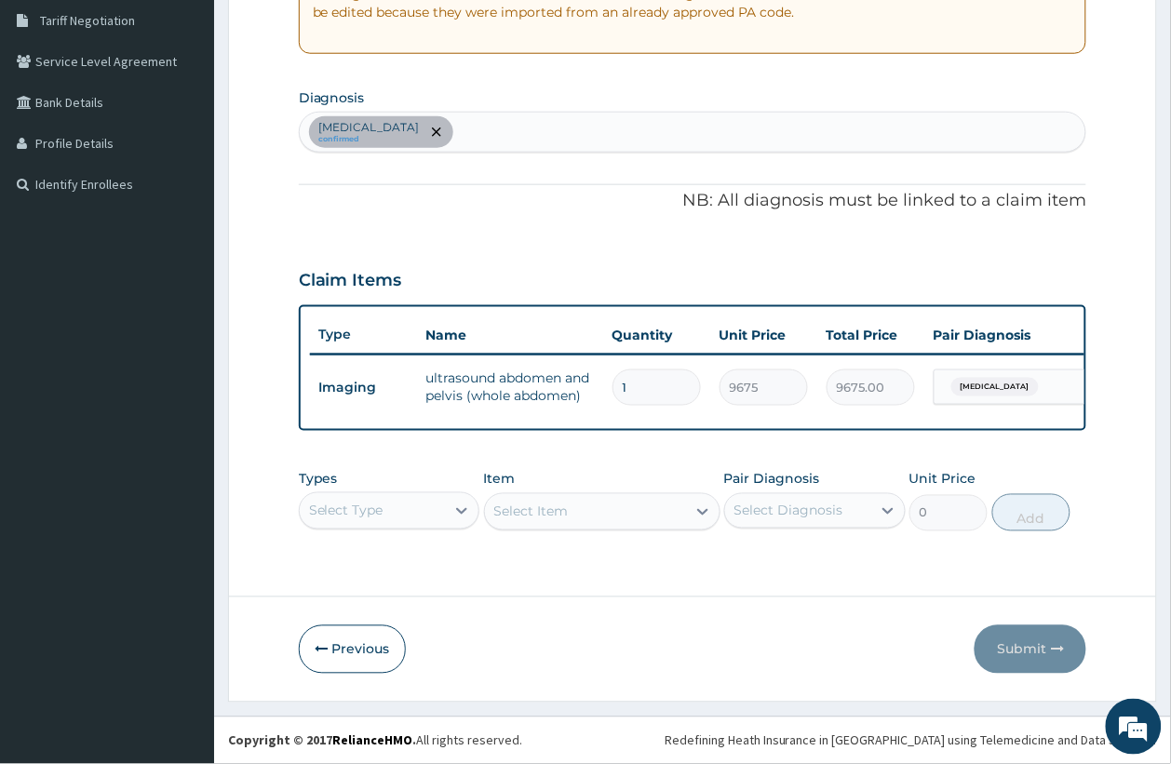
scroll to position [0, 0]
click at [384, 503] on div "Select Type" at bounding box center [390, 510] width 182 height 37
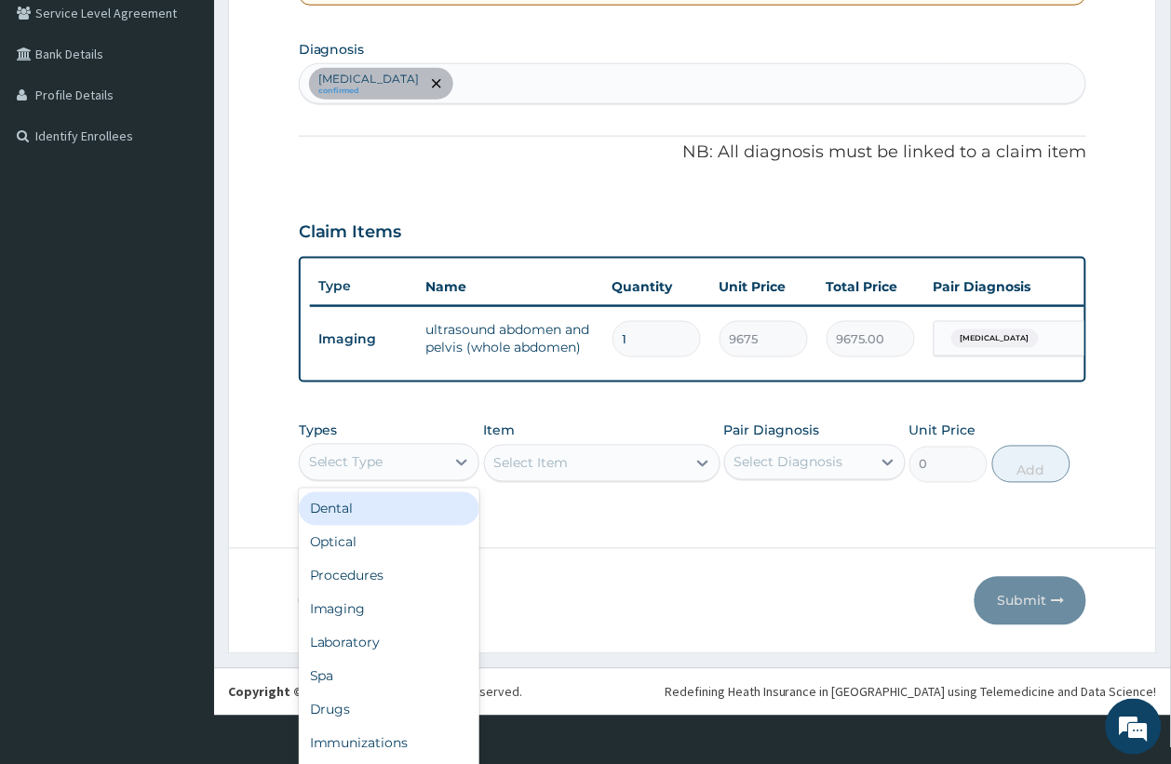
scroll to position [52, 0]
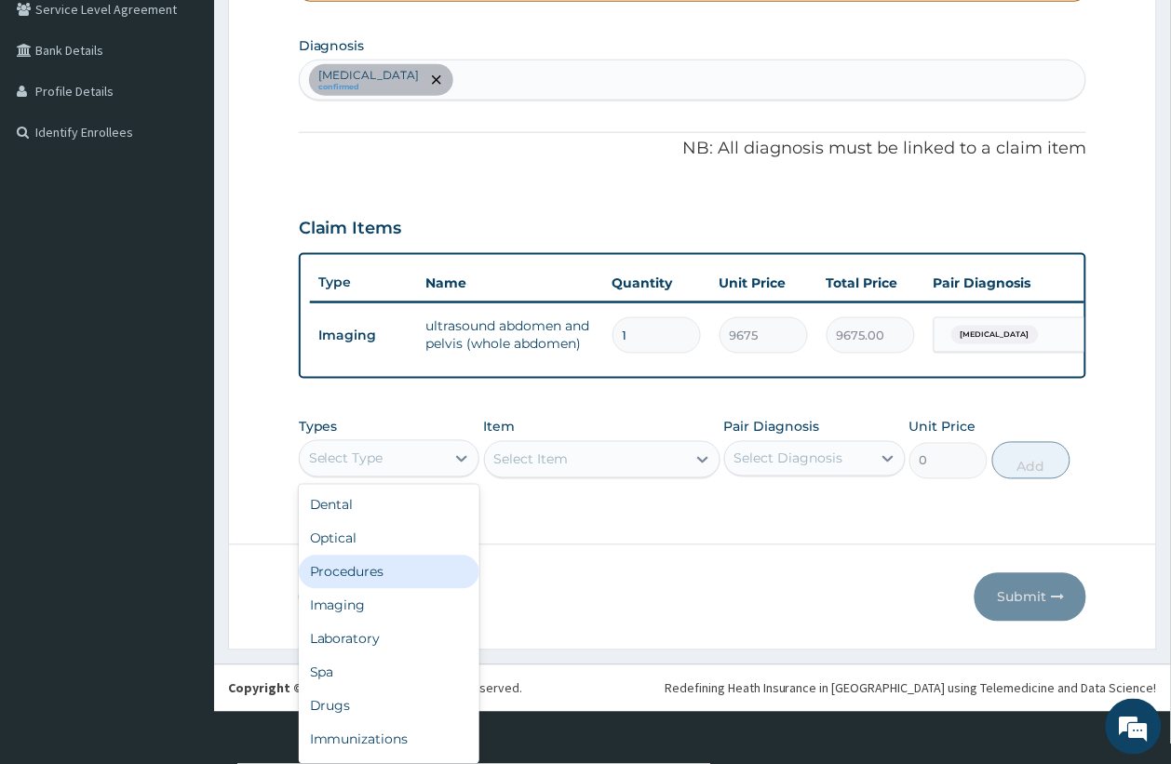
click at [372, 572] on div "Procedures" at bounding box center [390, 573] width 182 height 34
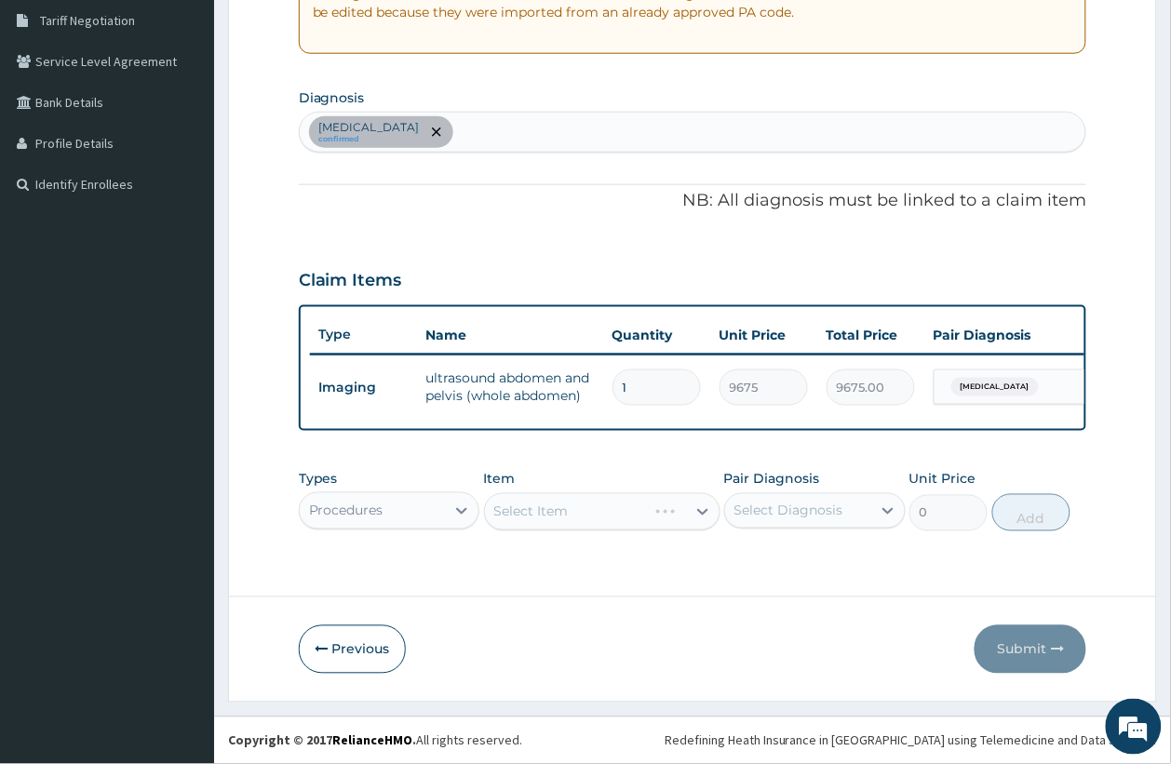
click at [566, 500] on div "Select Item" at bounding box center [602, 511] width 236 height 37
click at [546, 500] on div "Select Item" at bounding box center [585, 512] width 201 height 30
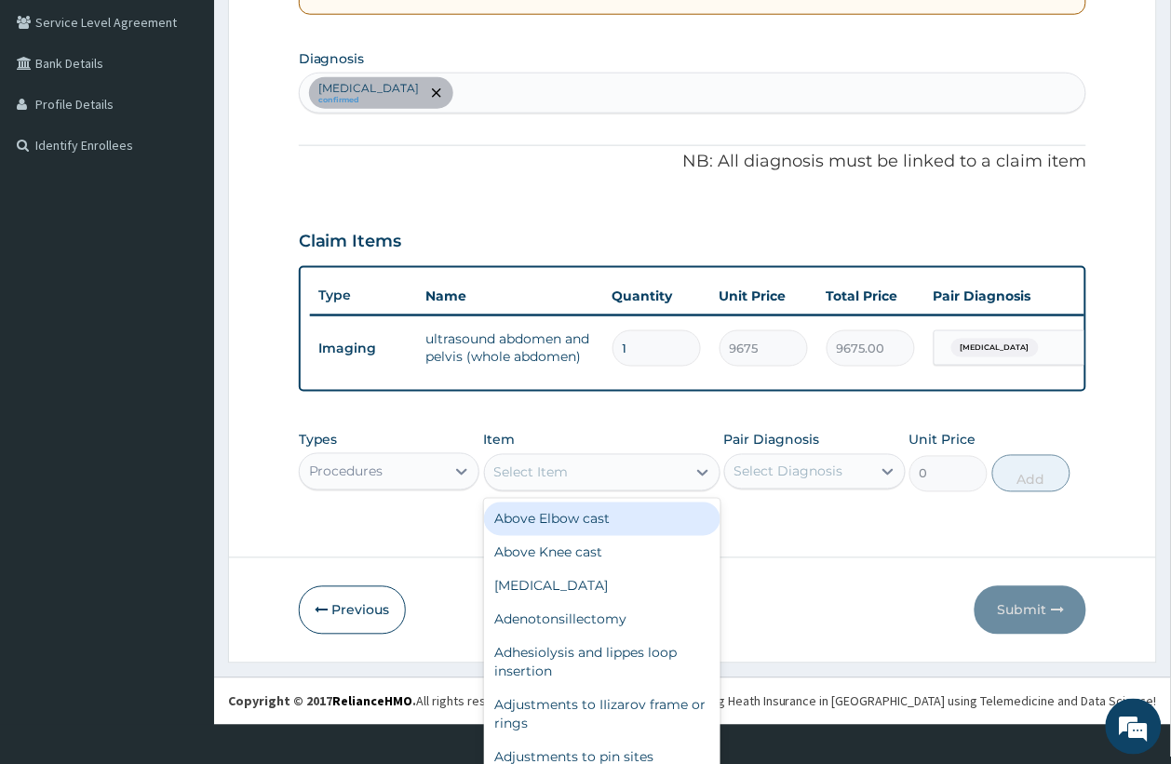
scroll to position [52, 0]
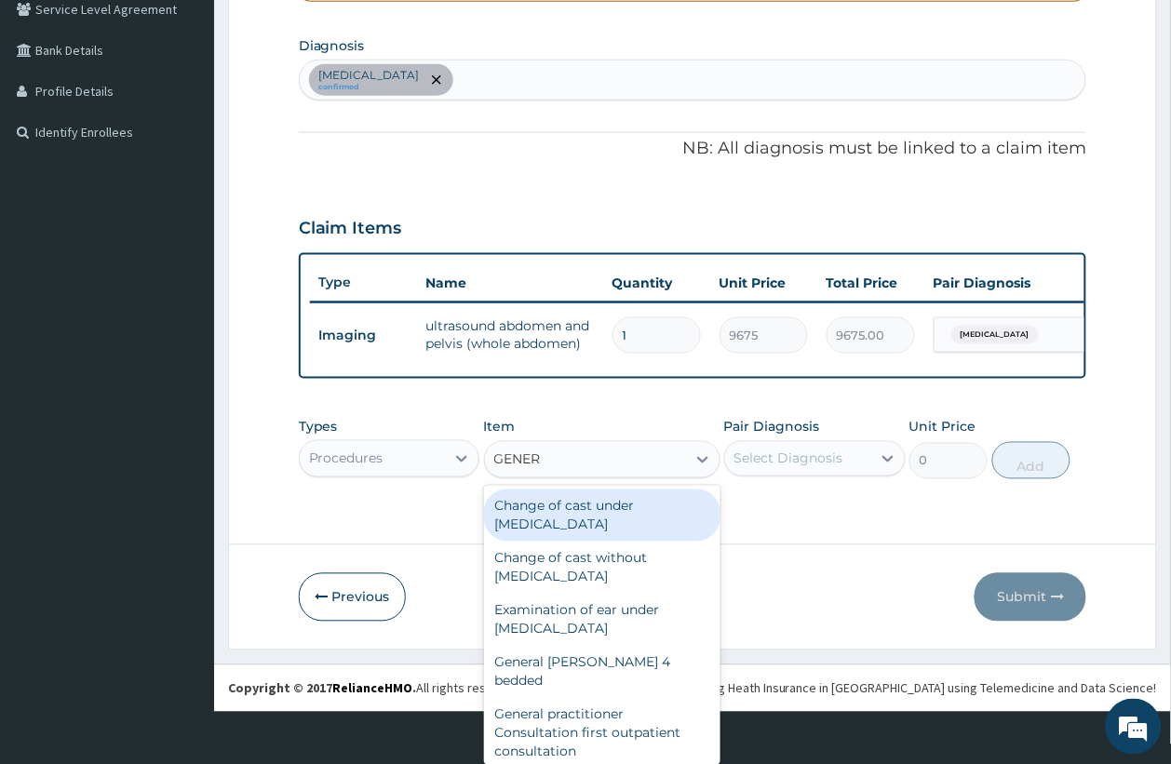
type input "GENERA"
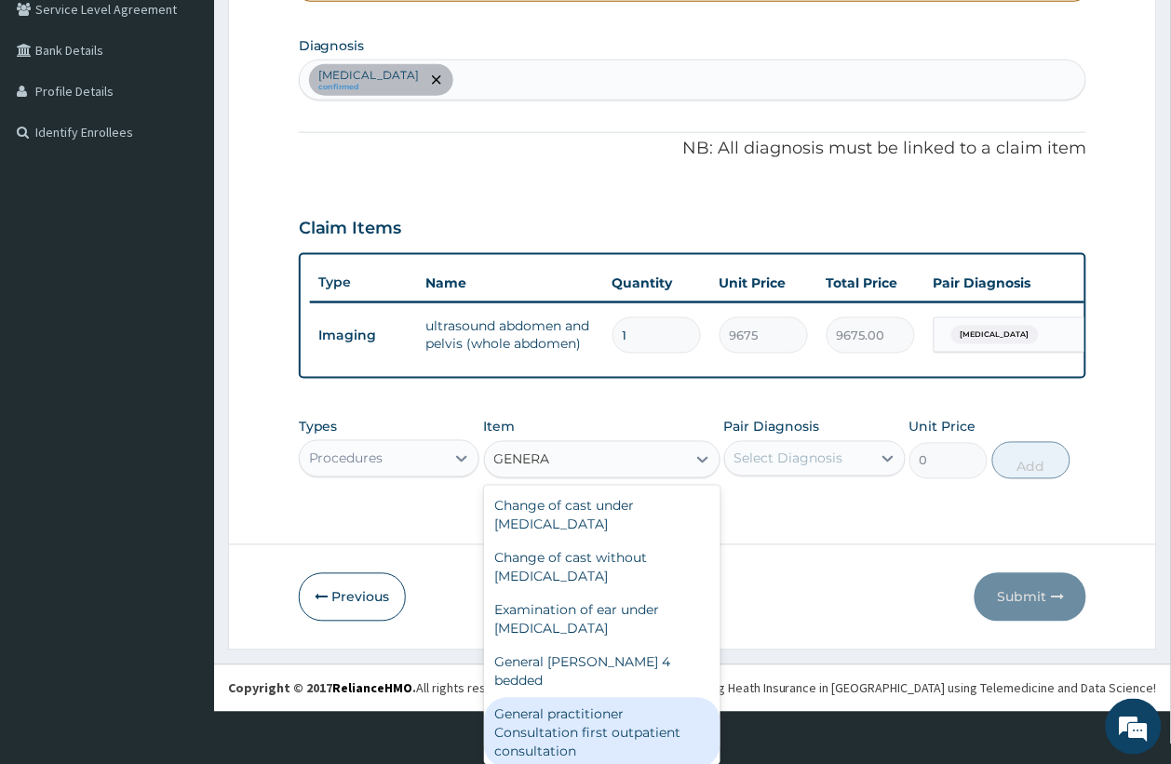
click at [578, 698] on div "General practitioner Consultation first outpatient consultation" at bounding box center [602, 733] width 236 height 71
type input "3547.5"
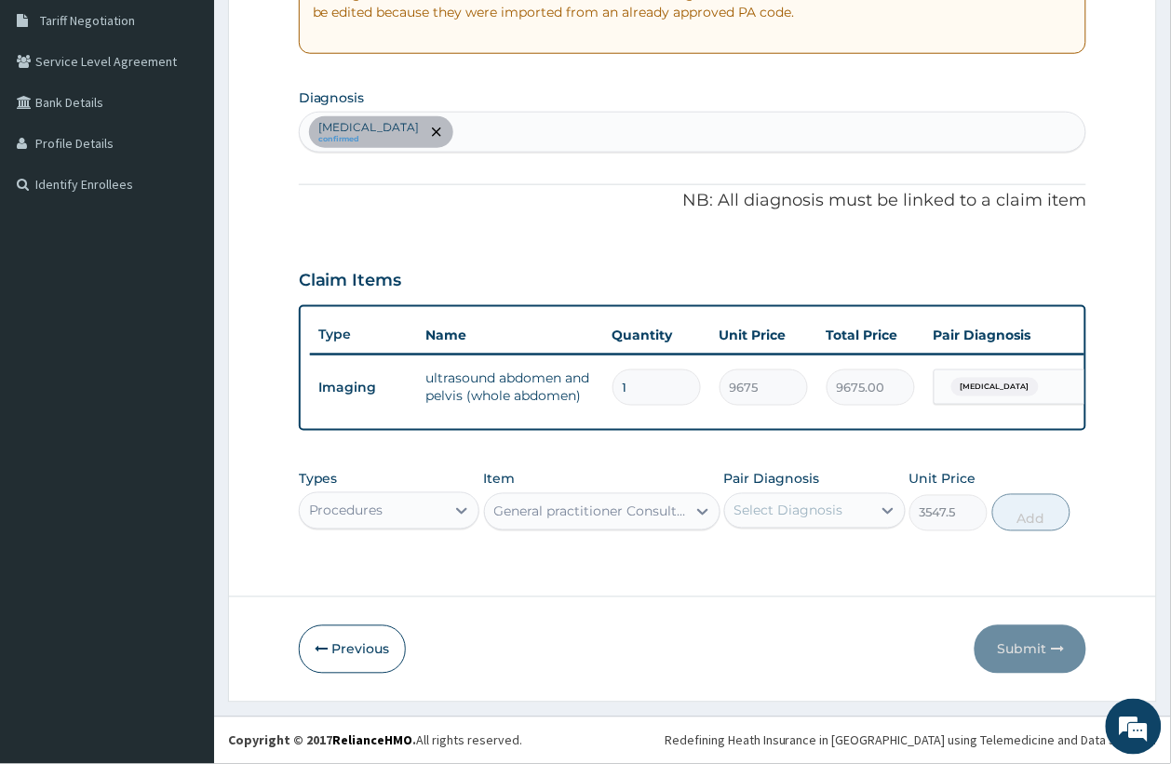
click at [805, 512] on div "Select Diagnosis" at bounding box center [788, 511] width 109 height 19
drag, startPoint x: 792, startPoint y: 559, endPoint x: 936, endPoint y: 550, distance: 143.6
click at [792, 559] on label "[MEDICAL_DATA]" at bounding box center [812, 556] width 115 height 19
checkbox input "true"
click at [1030, 513] on button "Add" at bounding box center [1031, 512] width 79 height 37
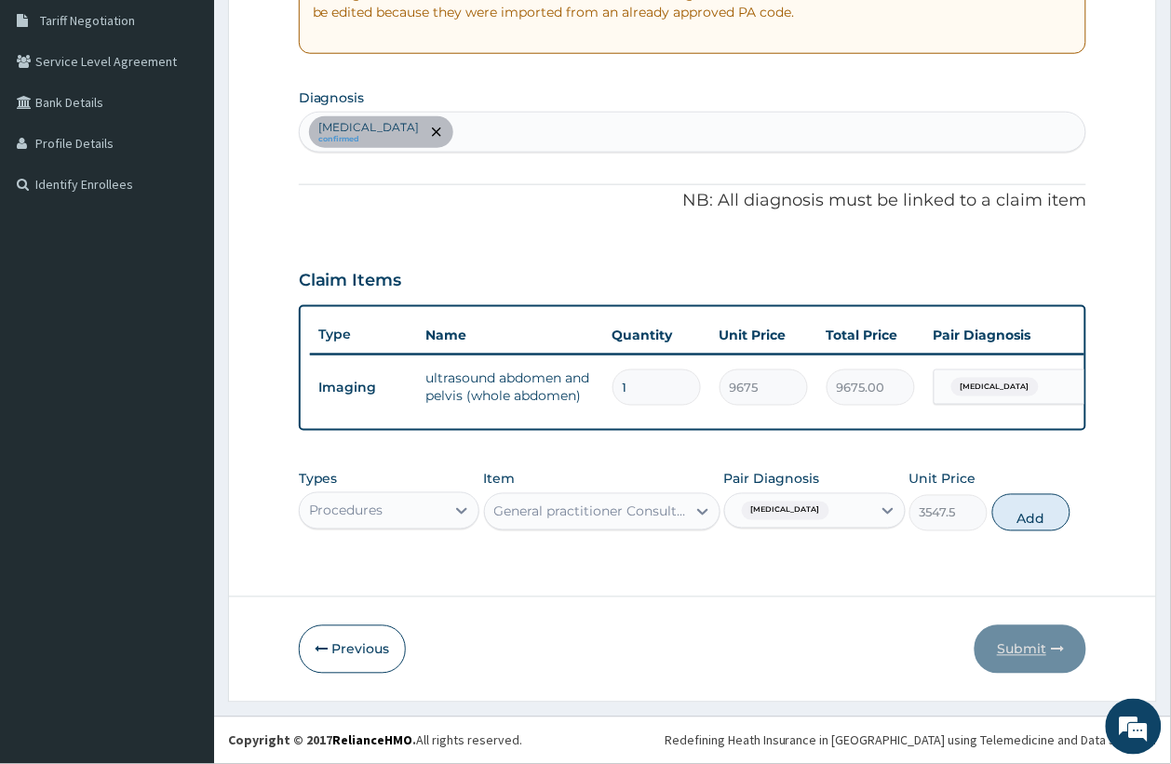
type input "0"
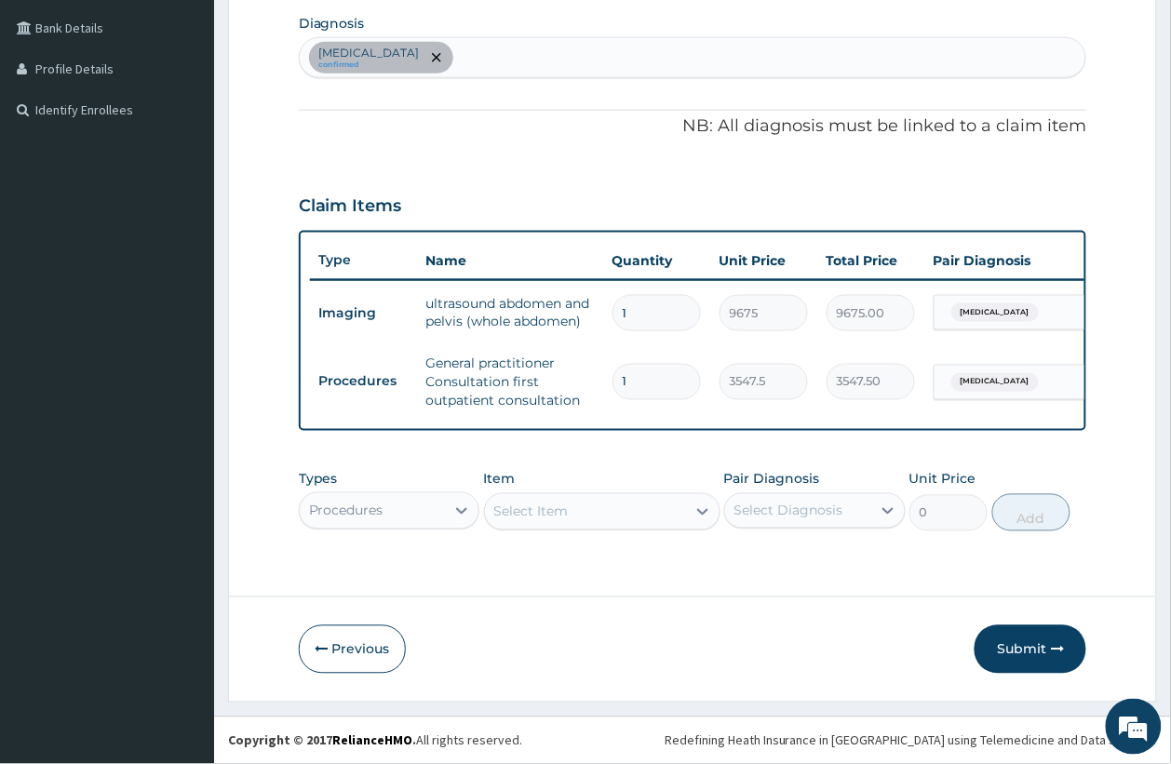
drag, startPoint x: 1030, startPoint y: 635, endPoint x: 1030, endPoint y: 614, distance: 20.5
click at [1030, 636] on button "Submit" at bounding box center [1031, 650] width 112 height 48
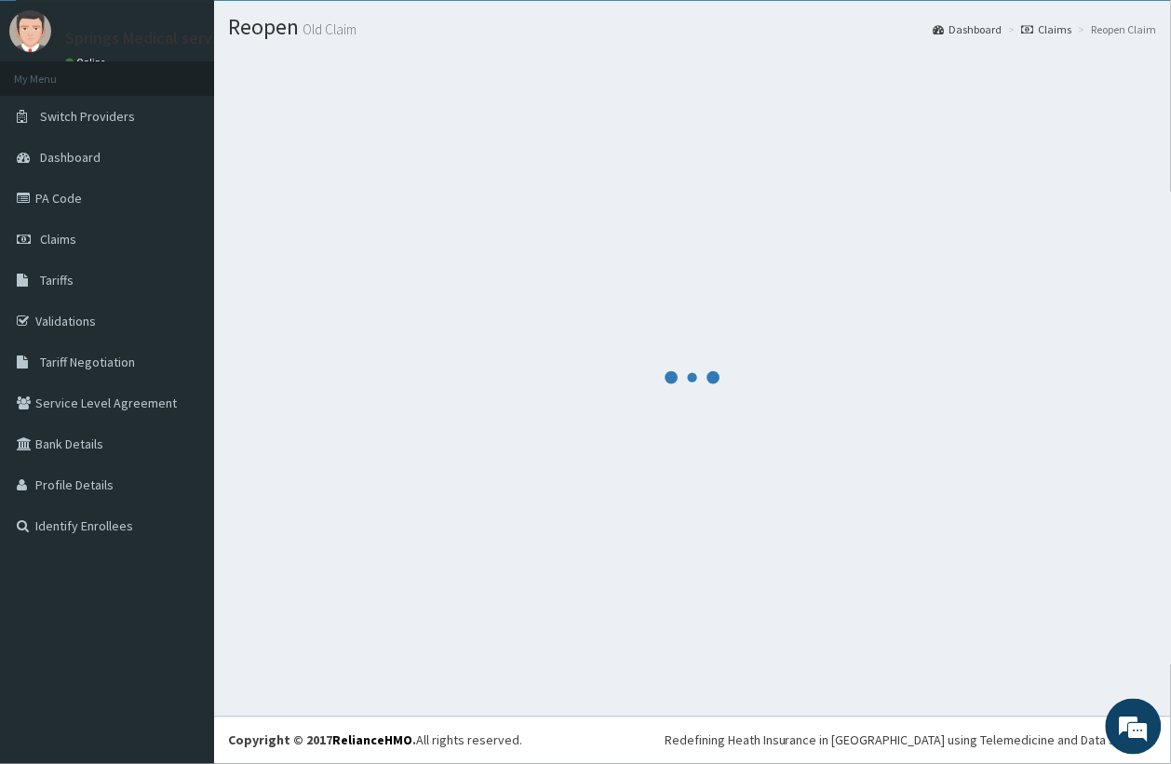
scroll to position [47, 0]
